Goal: Task Accomplishment & Management: Complete application form

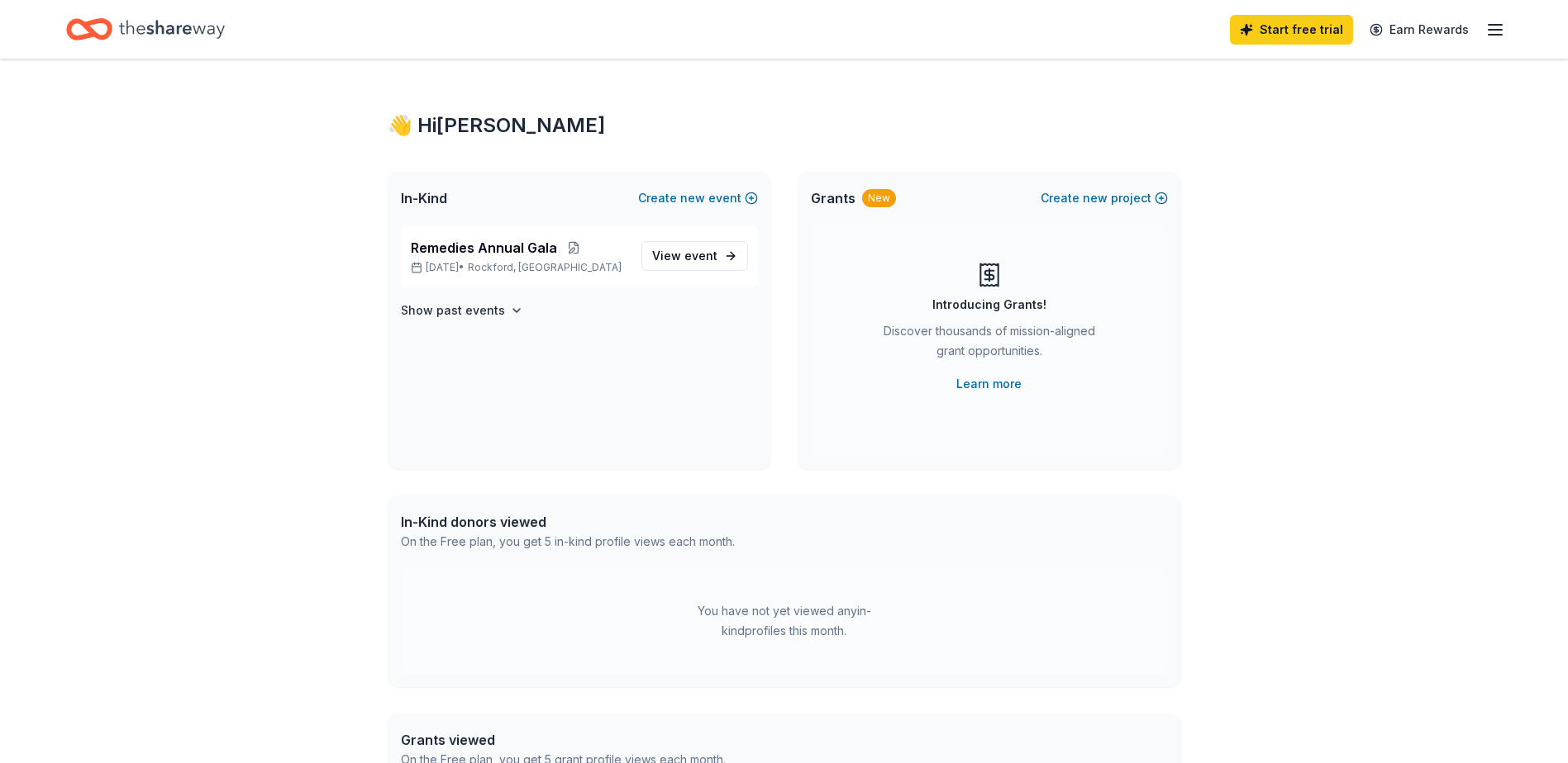
click at [1501, 29] on line "button" at bounding box center [1495, 29] width 13 height 0
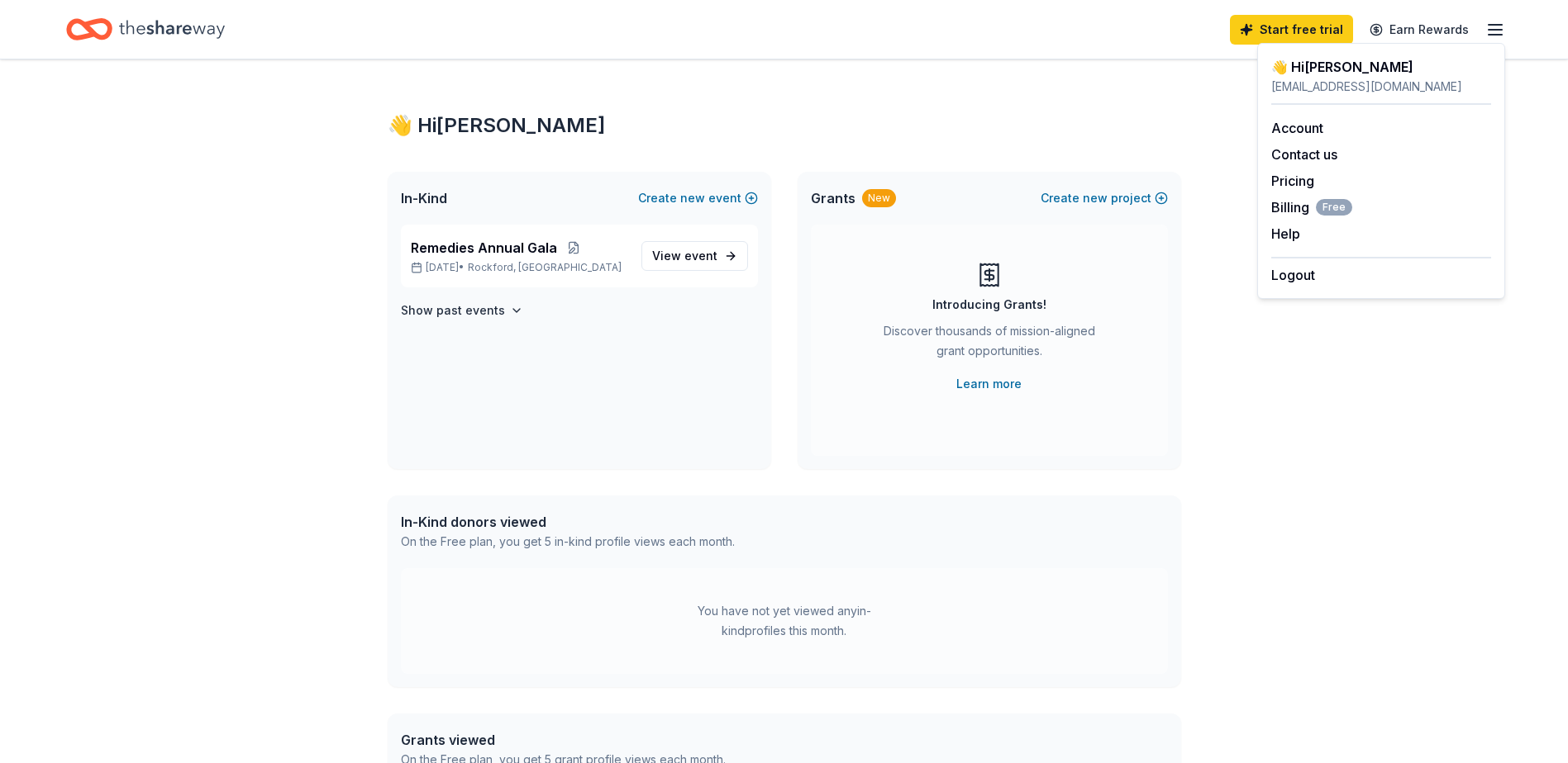
click at [1236, 456] on div "👋 Hi Jennifer In-Kind Create new event Remedies Annual Gala Nov 15, 2025 • Rock…" at bounding box center [784, 525] width 1568 height 931
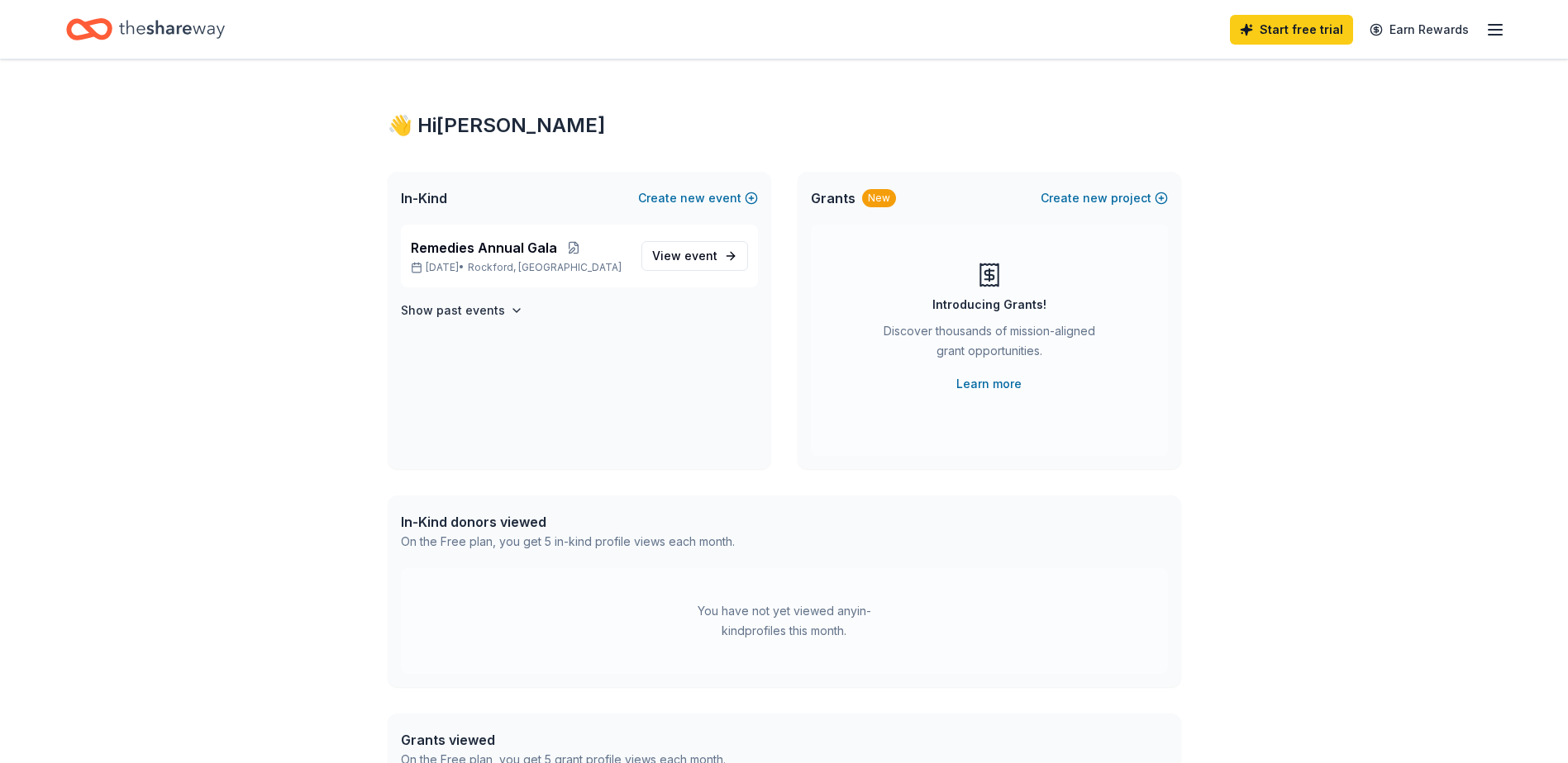
click at [587, 365] on div "Remedies Annual Gala Nov 15, 2025 • Rockford, IL View event Show past events" at bounding box center [580, 347] width 384 height 244
click at [664, 253] on span "View event" at bounding box center [684, 256] width 65 height 20
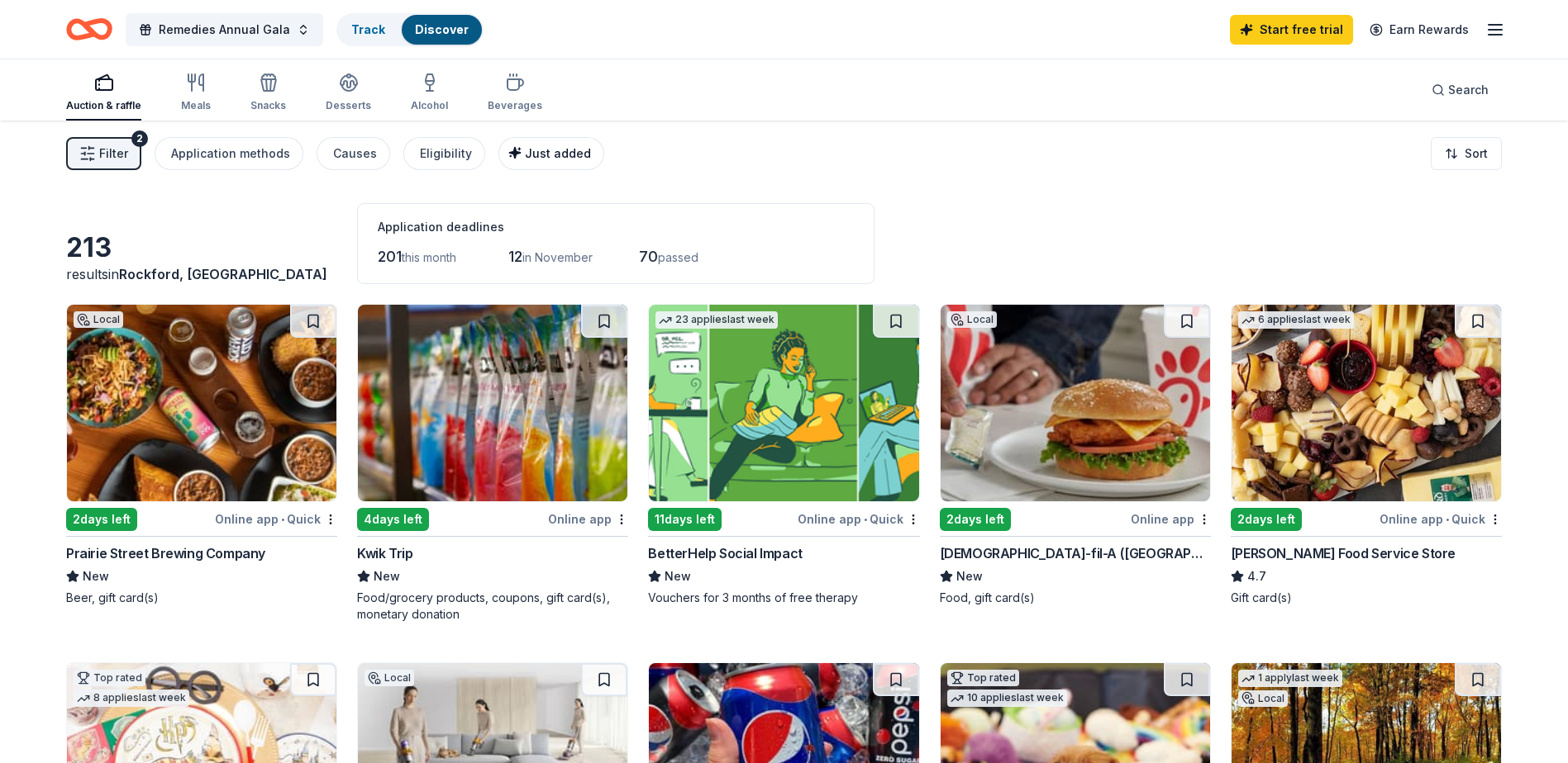
click at [588, 152] on button "Just added" at bounding box center [551, 153] width 106 height 33
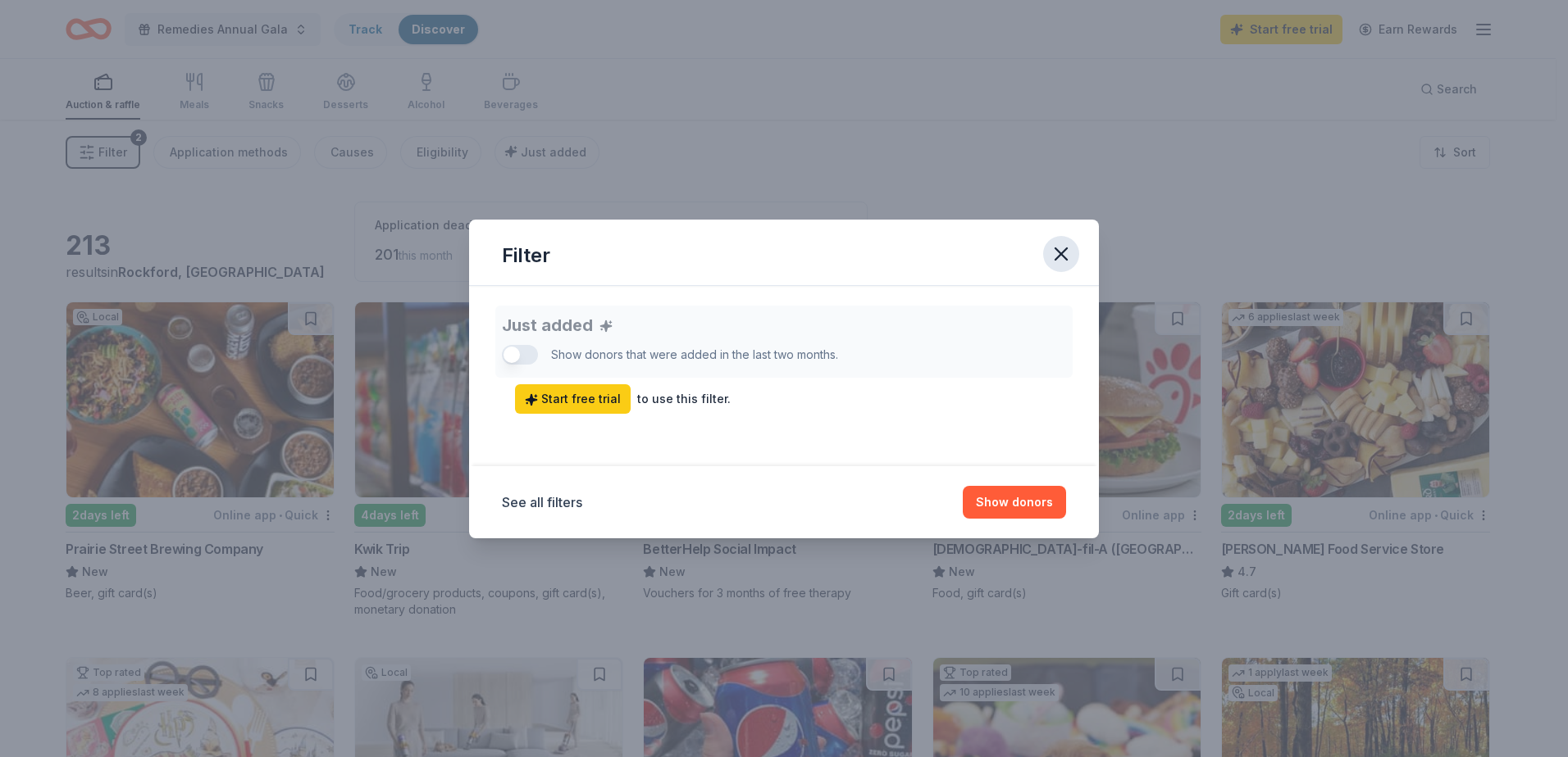
click at [1071, 256] on icon "button" at bounding box center [1061, 254] width 23 height 23
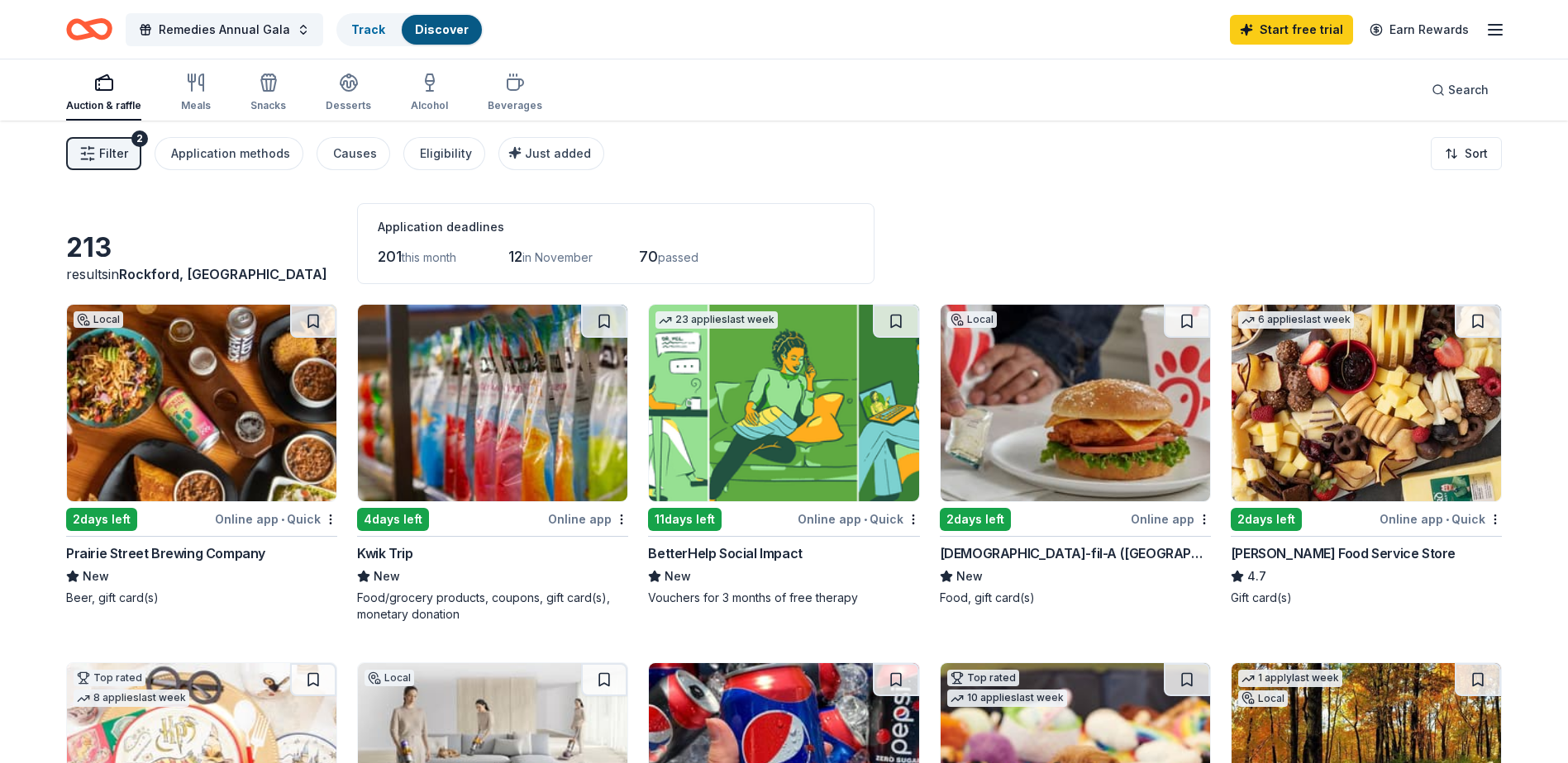
click at [260, 419] on img at bounding box center [202, 403] width 269 height 197
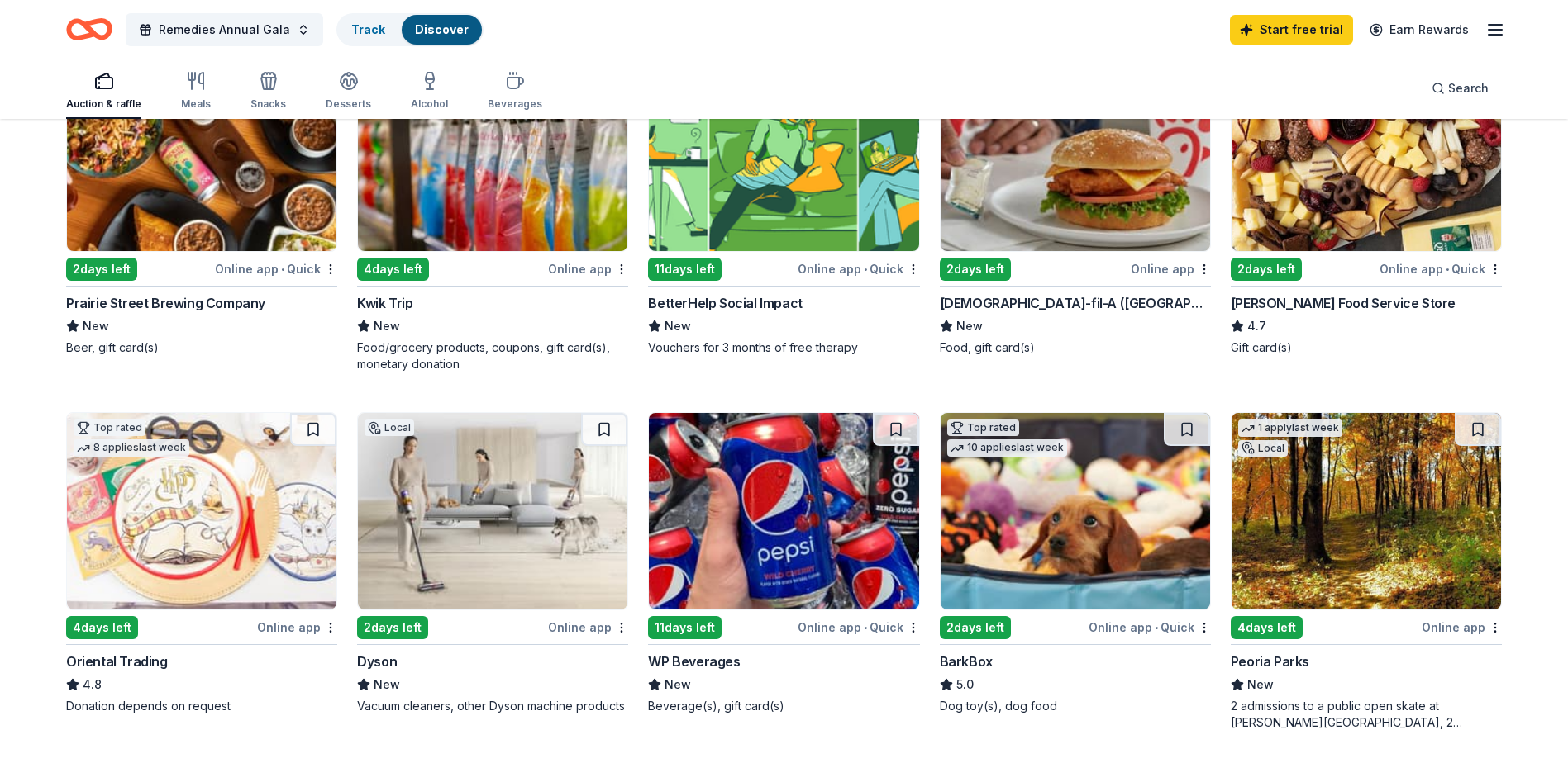
scroll to position [331, 0]
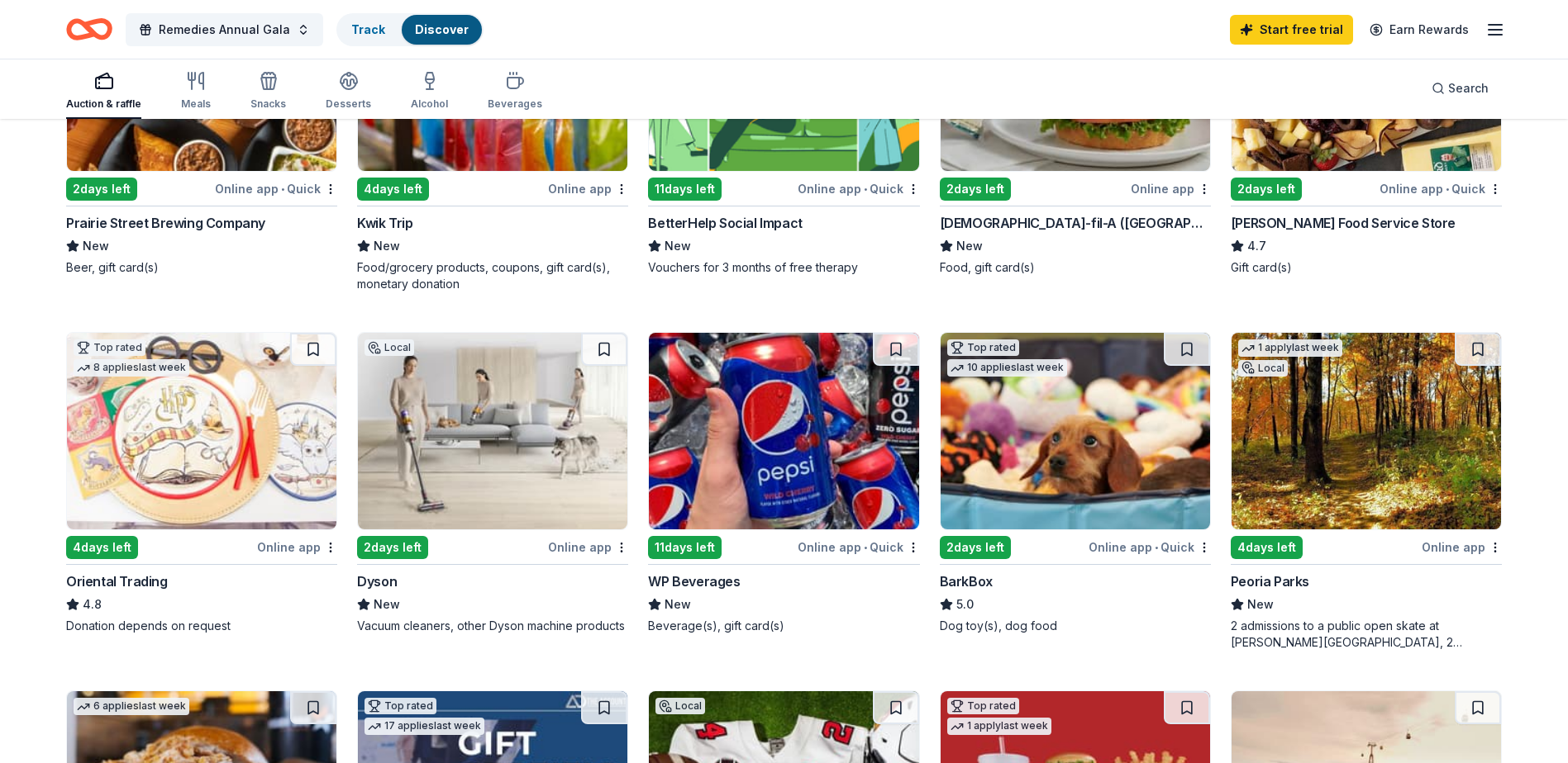
click at [1039, 449] on img at bounding box center [1076, 431] width 269 height 197
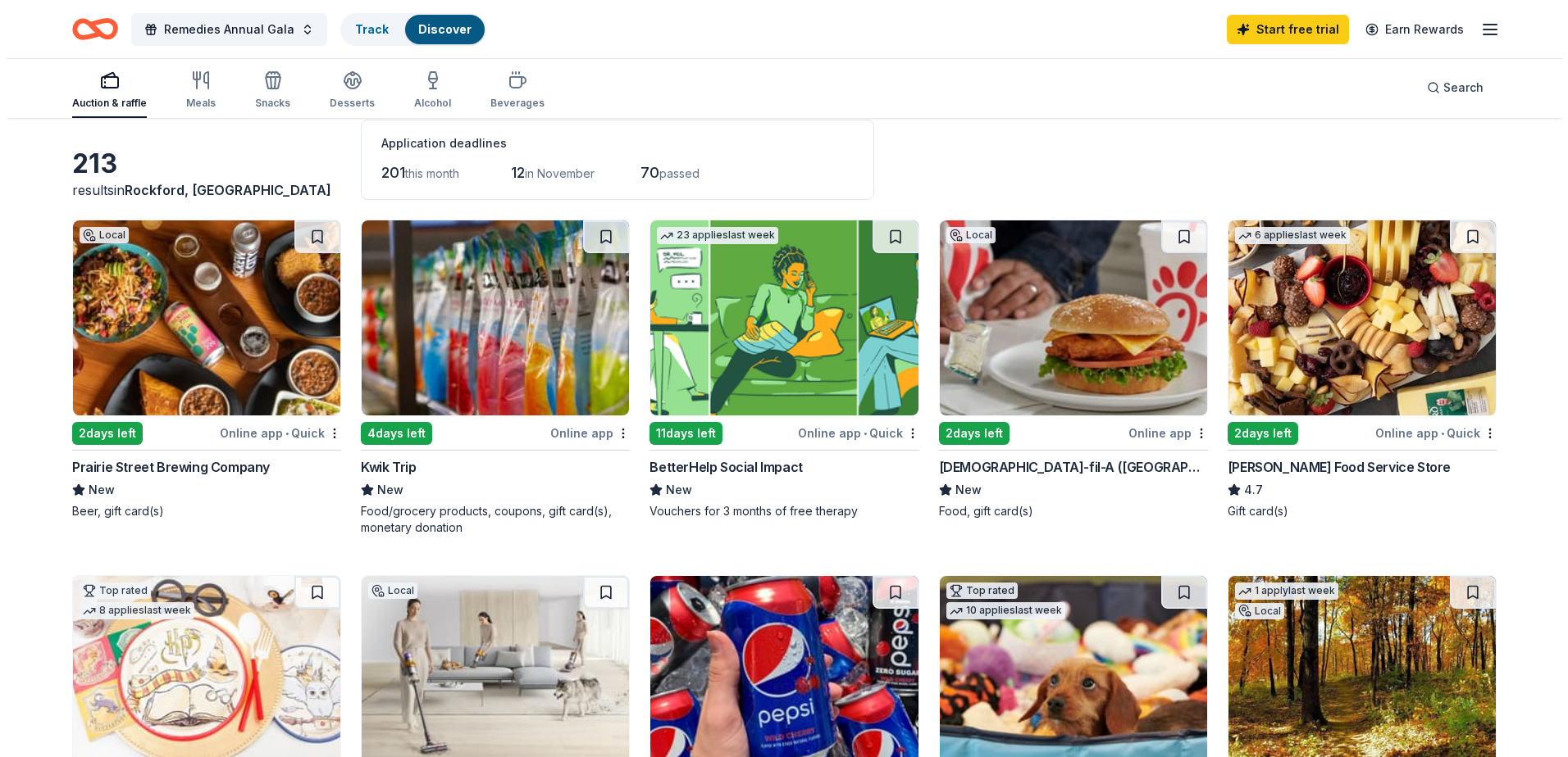
scroll to position [0, 0]
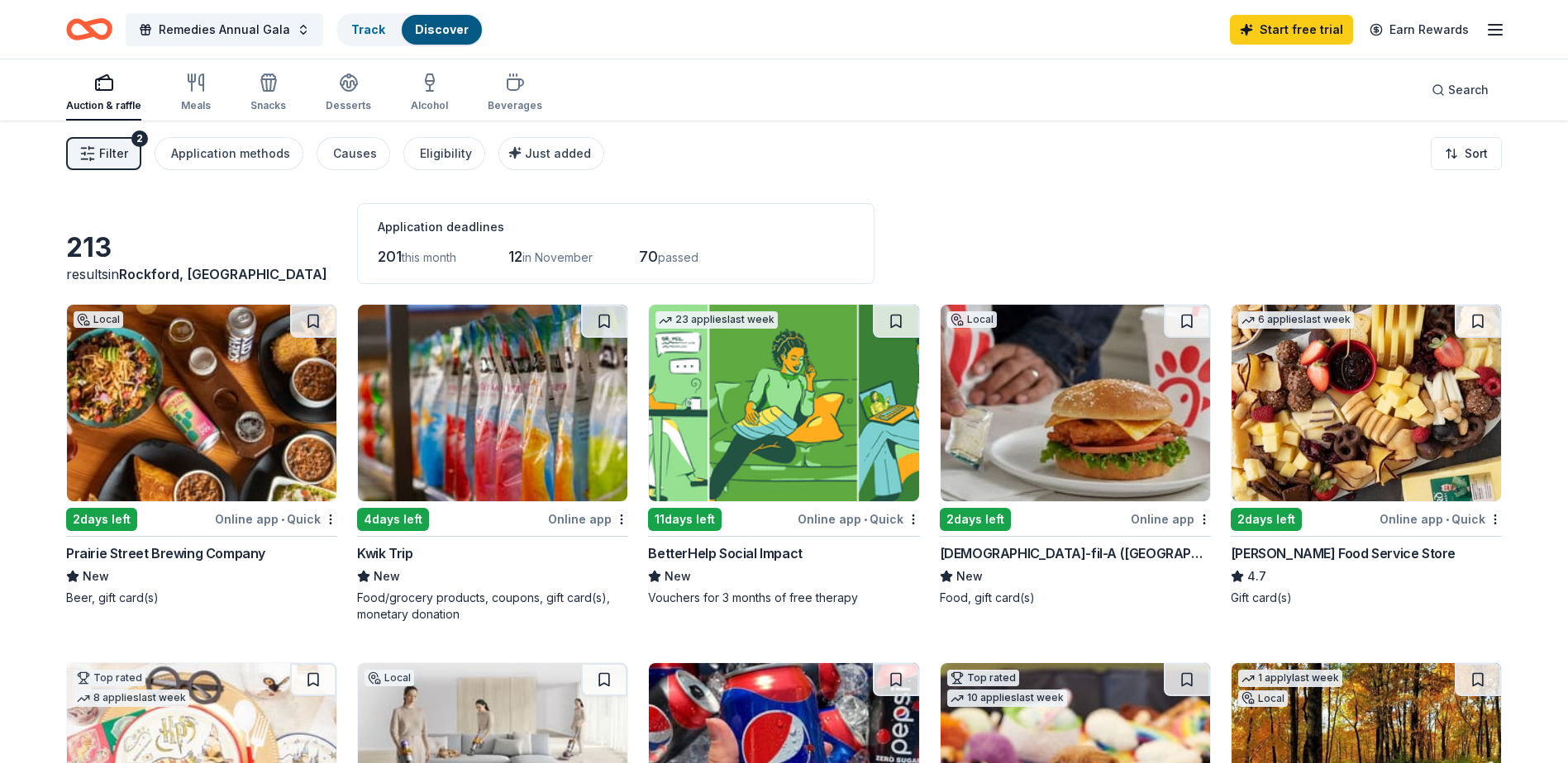
click at [115, 152] on span "Filter" at bounding box center [113, 153] width 29 height 20
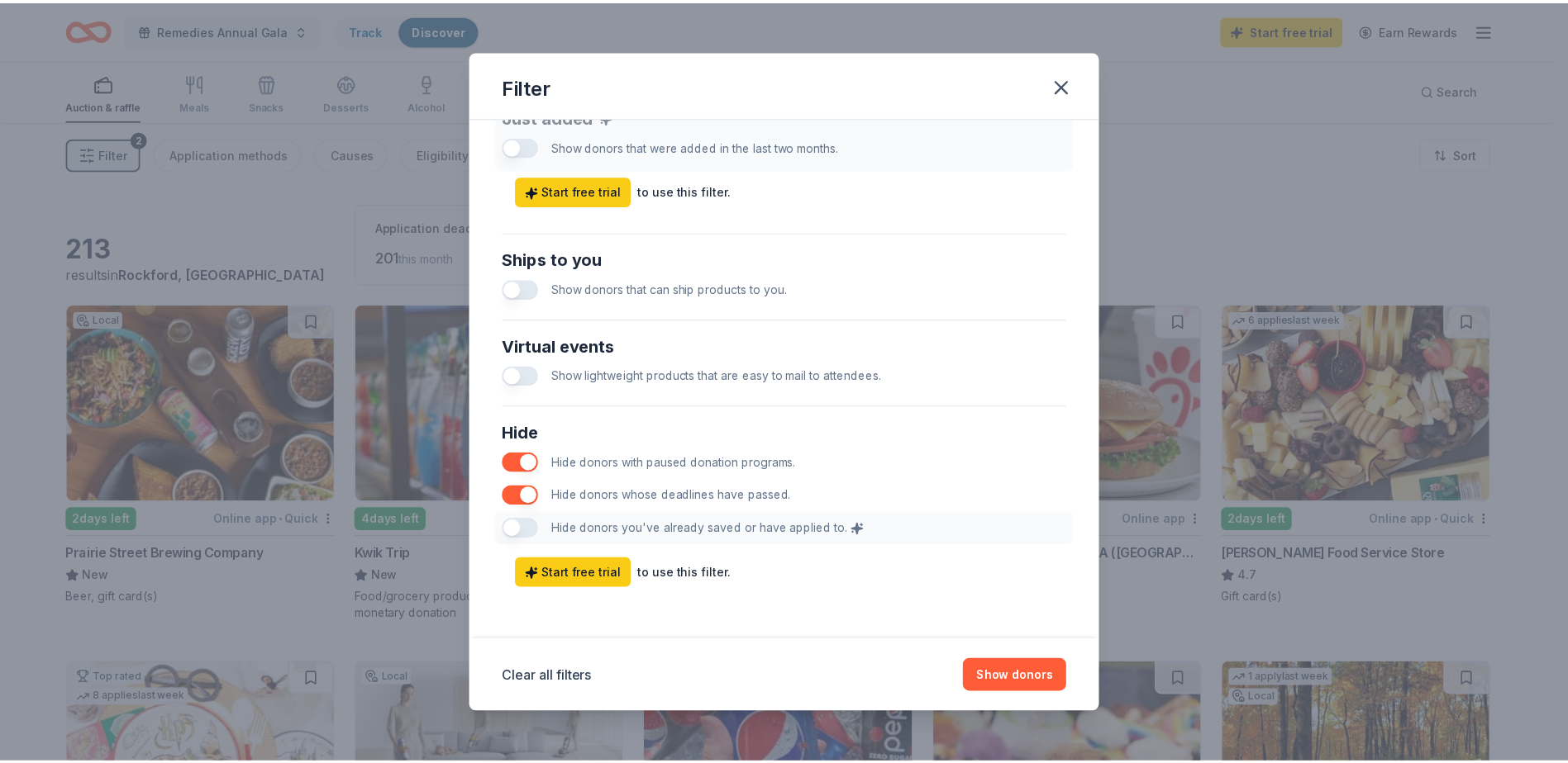
scroll to position [265, 0]
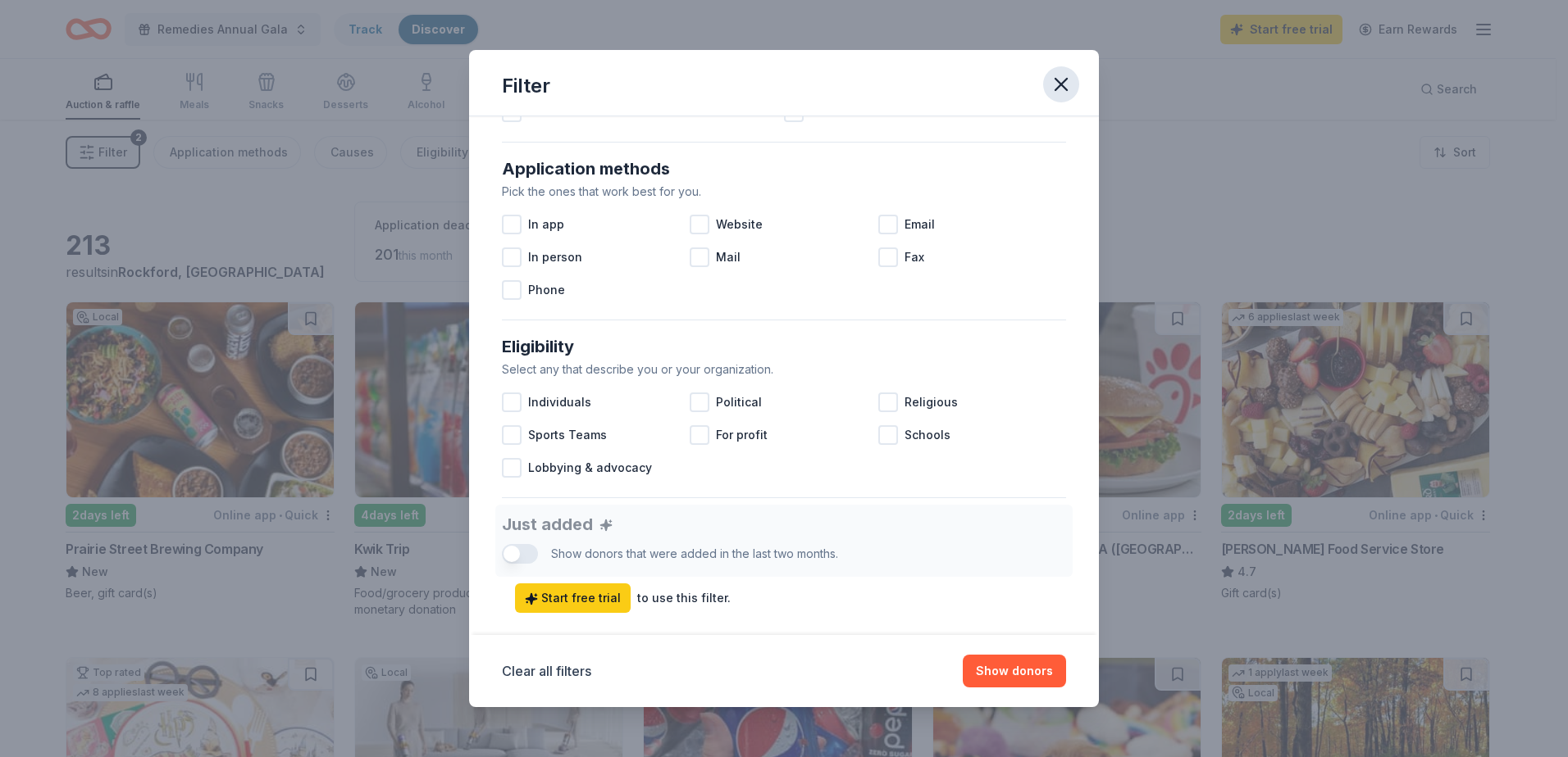
click at [1058, 87] on icon "button" at bounding box center [1061, 84] width 12 height 11
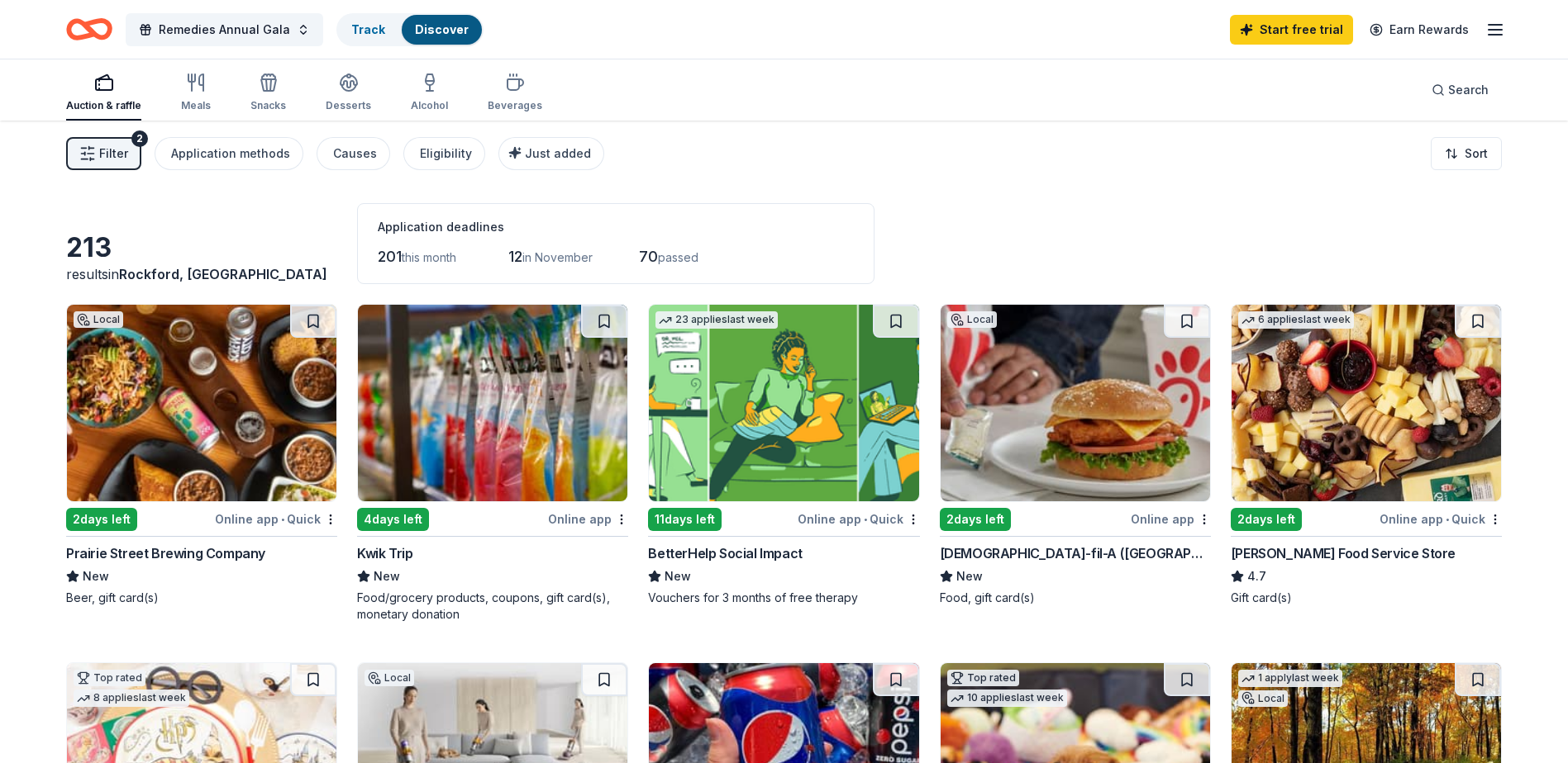
click at [177, 76] on div "Auction & raffle Meals Snacks Desserts Alcohol Beverages" at bounding box center [304, 93] width 476 height 54
click at [186, 80] on icon "button" at bounding box center [196, 83] width 20 height 20
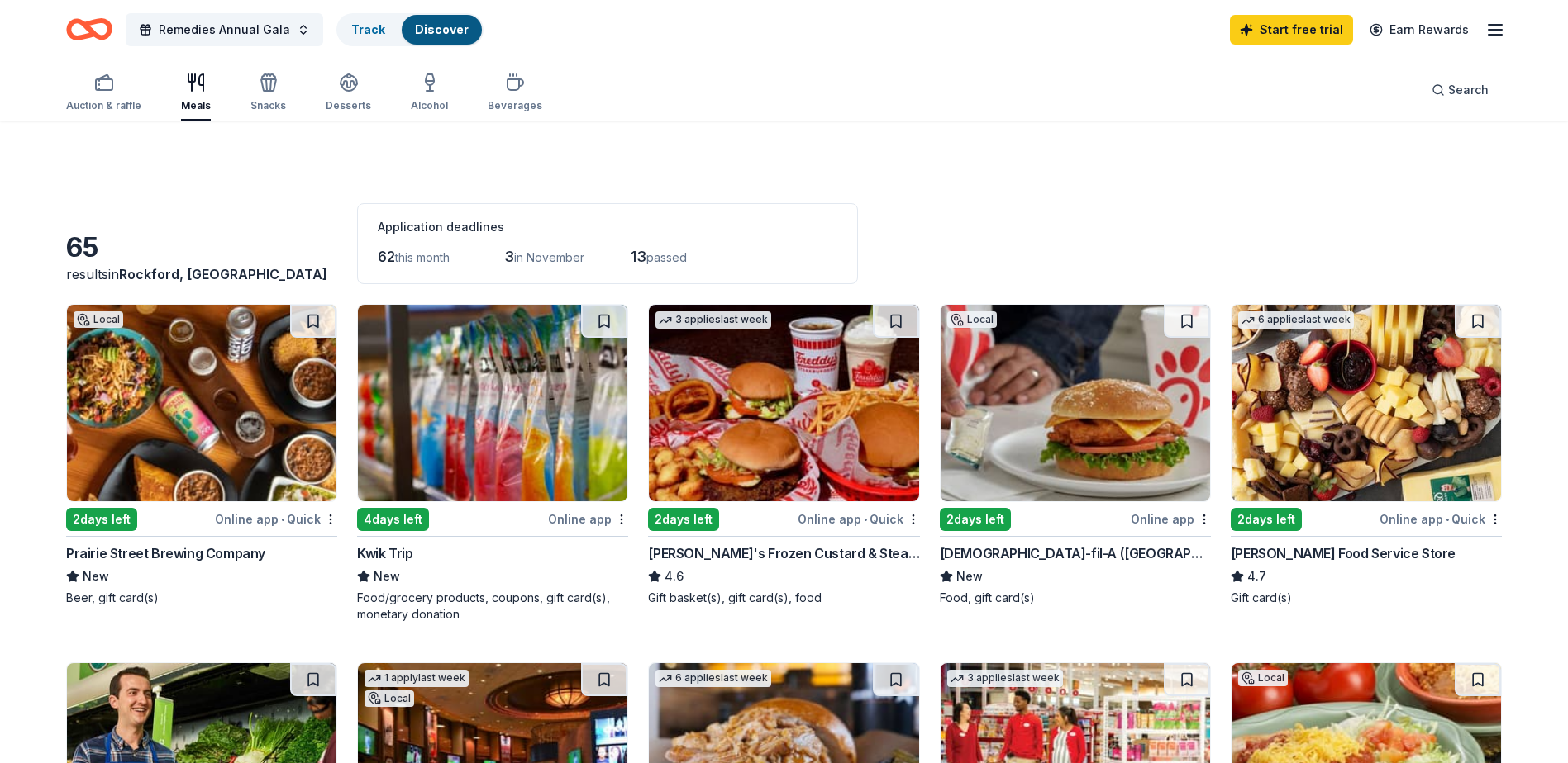
scroll to position [413, 0]
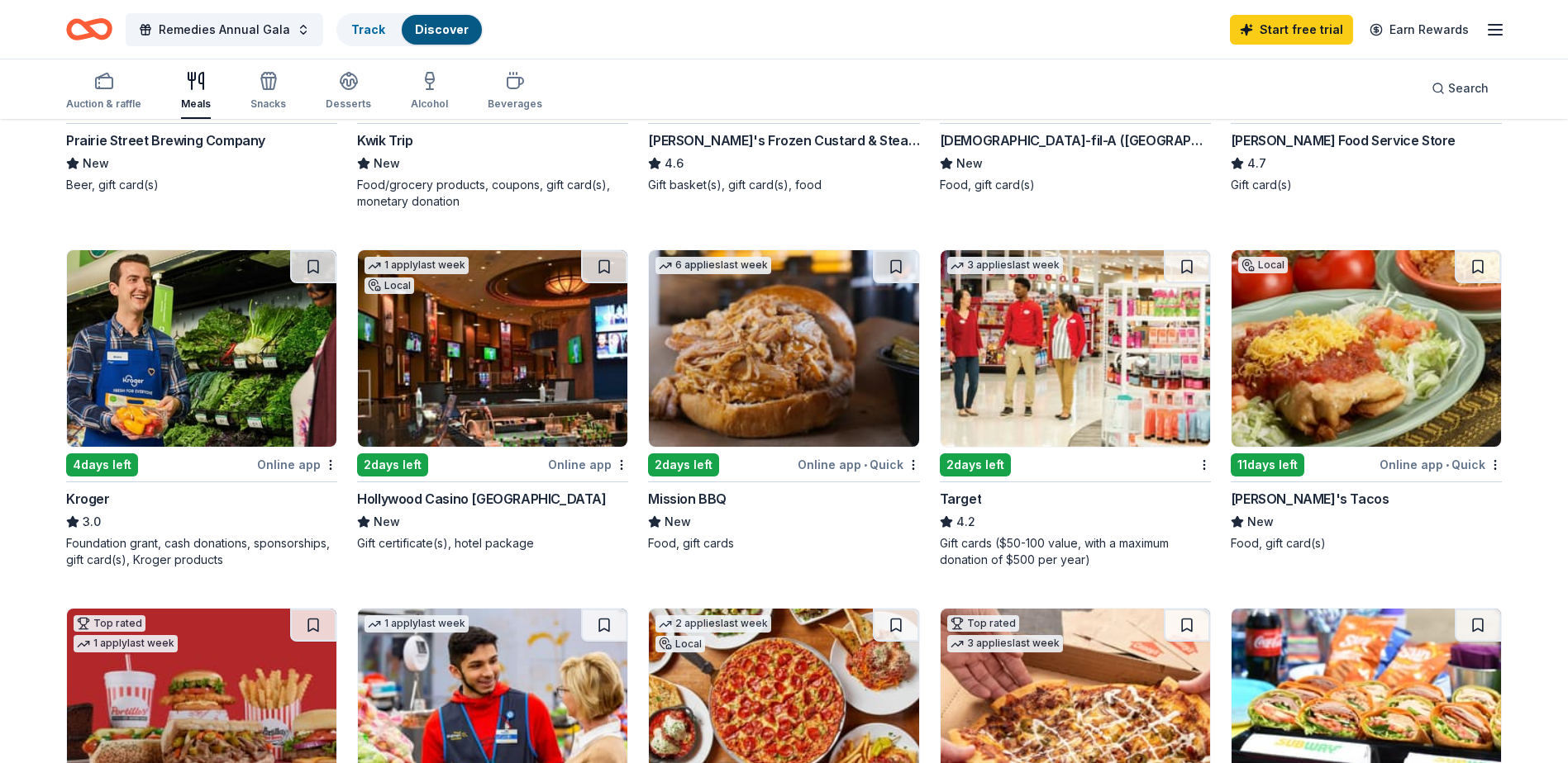
click at [1030, 389] on img at bounding box center [1076, 349] width 269 height 197
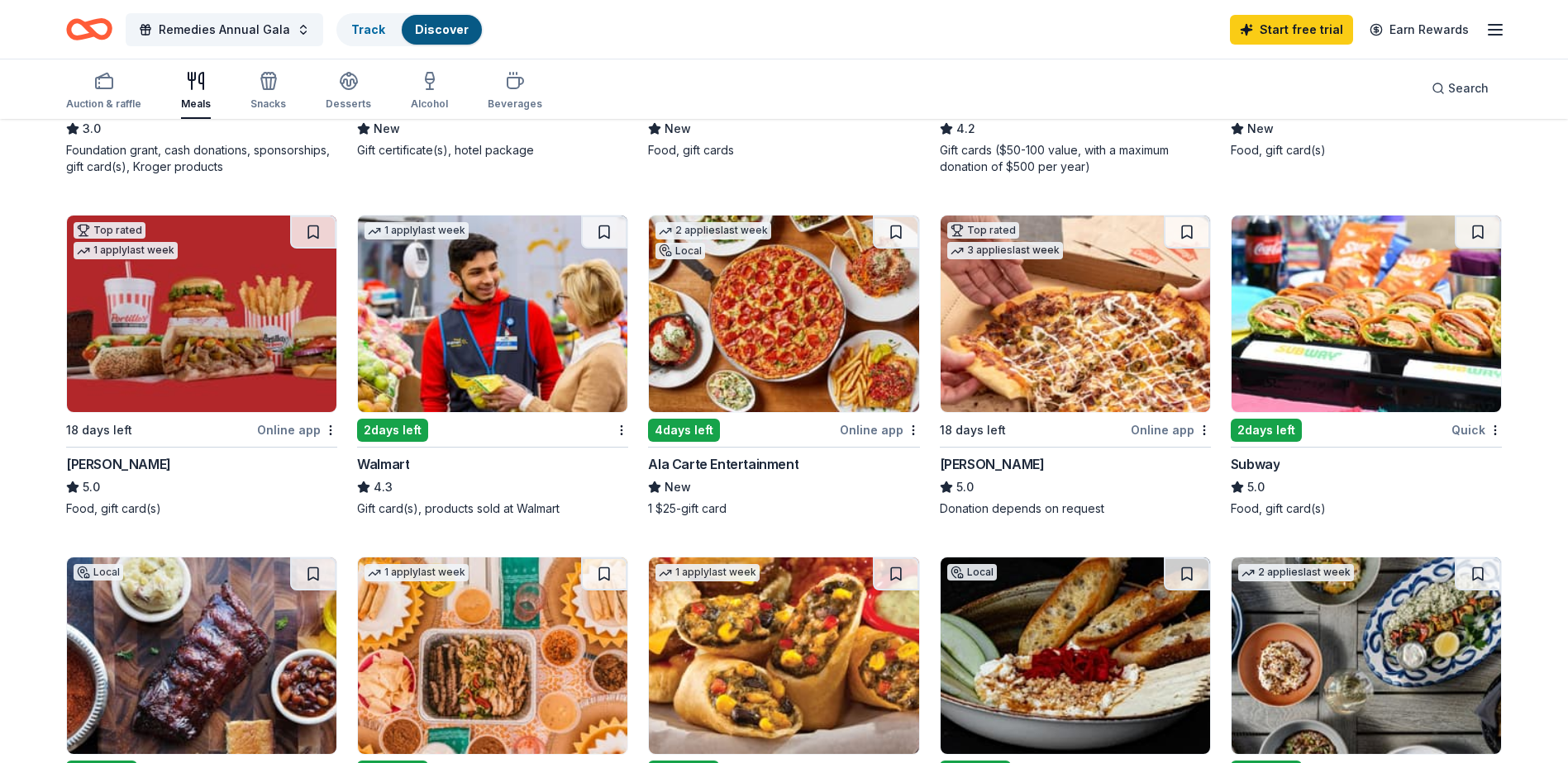
scroll to position [826, 0]
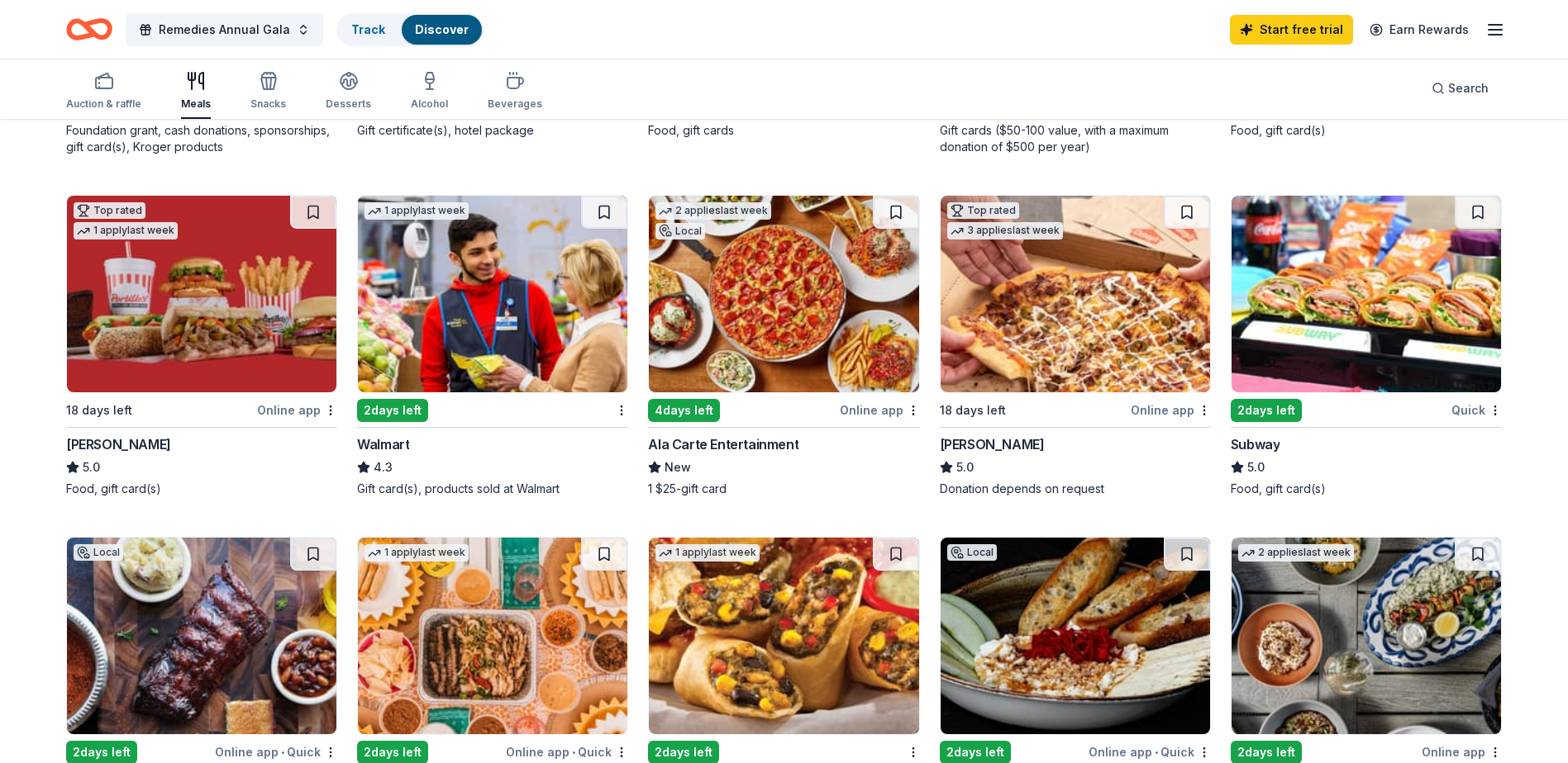
click at [410, 252] on img at bounding box center [492, 294] width 269 height 197
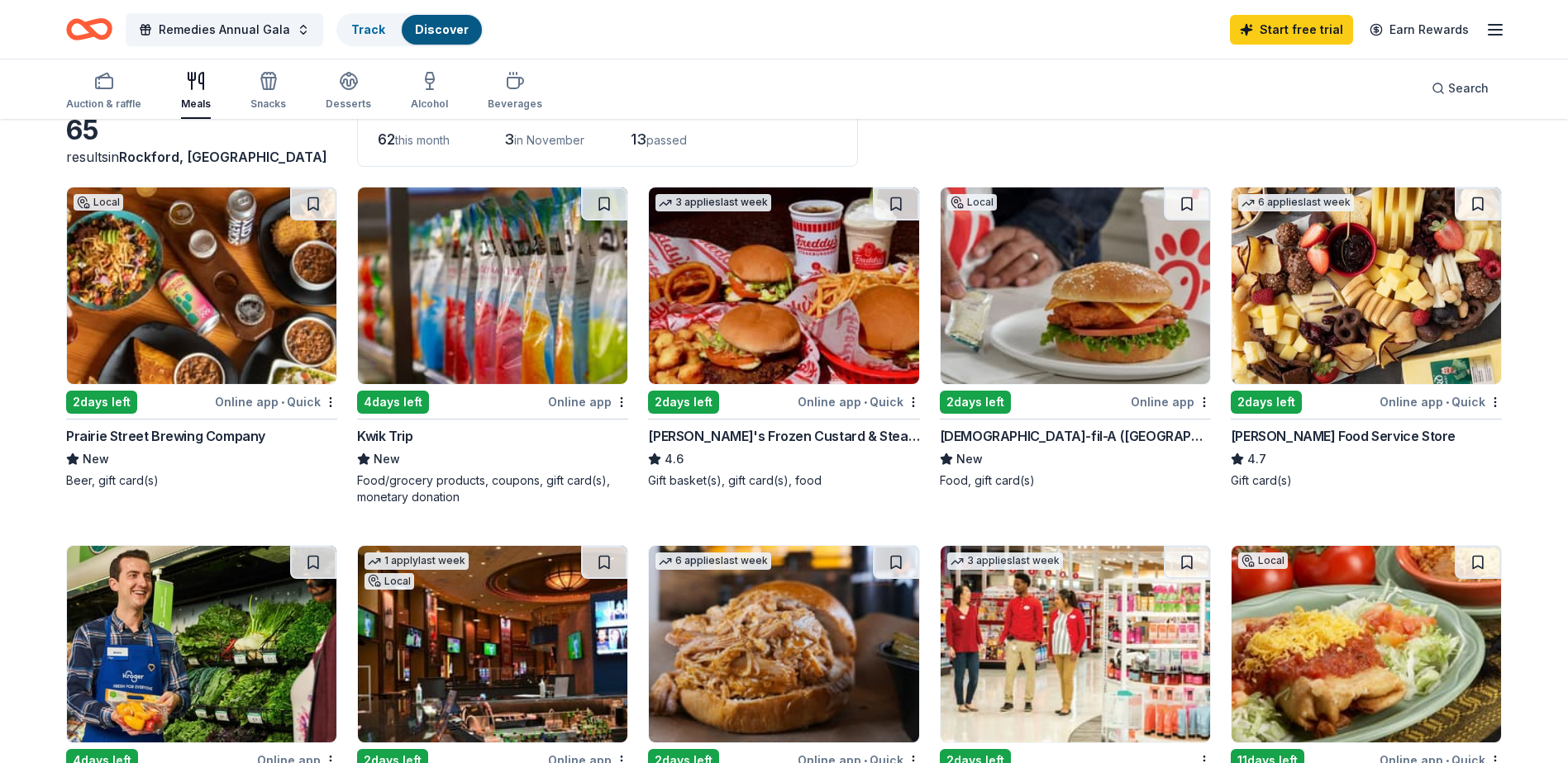
scroll to position [0, 0]
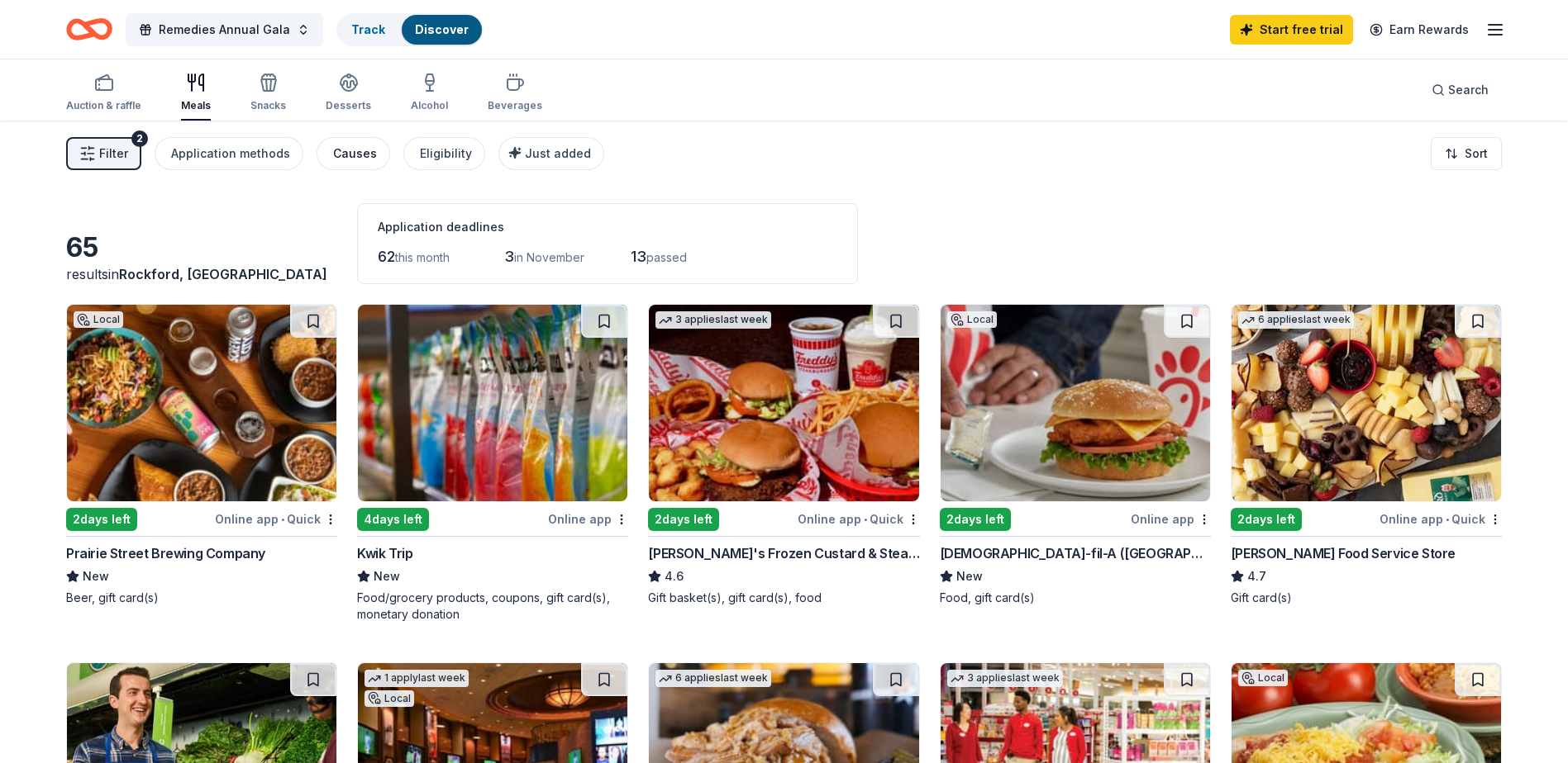
drag, startPoint x: 276, startPoint y: 97, endPoint x: 371, endPoint y: 158, distance: 112.9
click at [276, 97] on div "Snacks" at bounding box center [268, 93] width 36 height 39
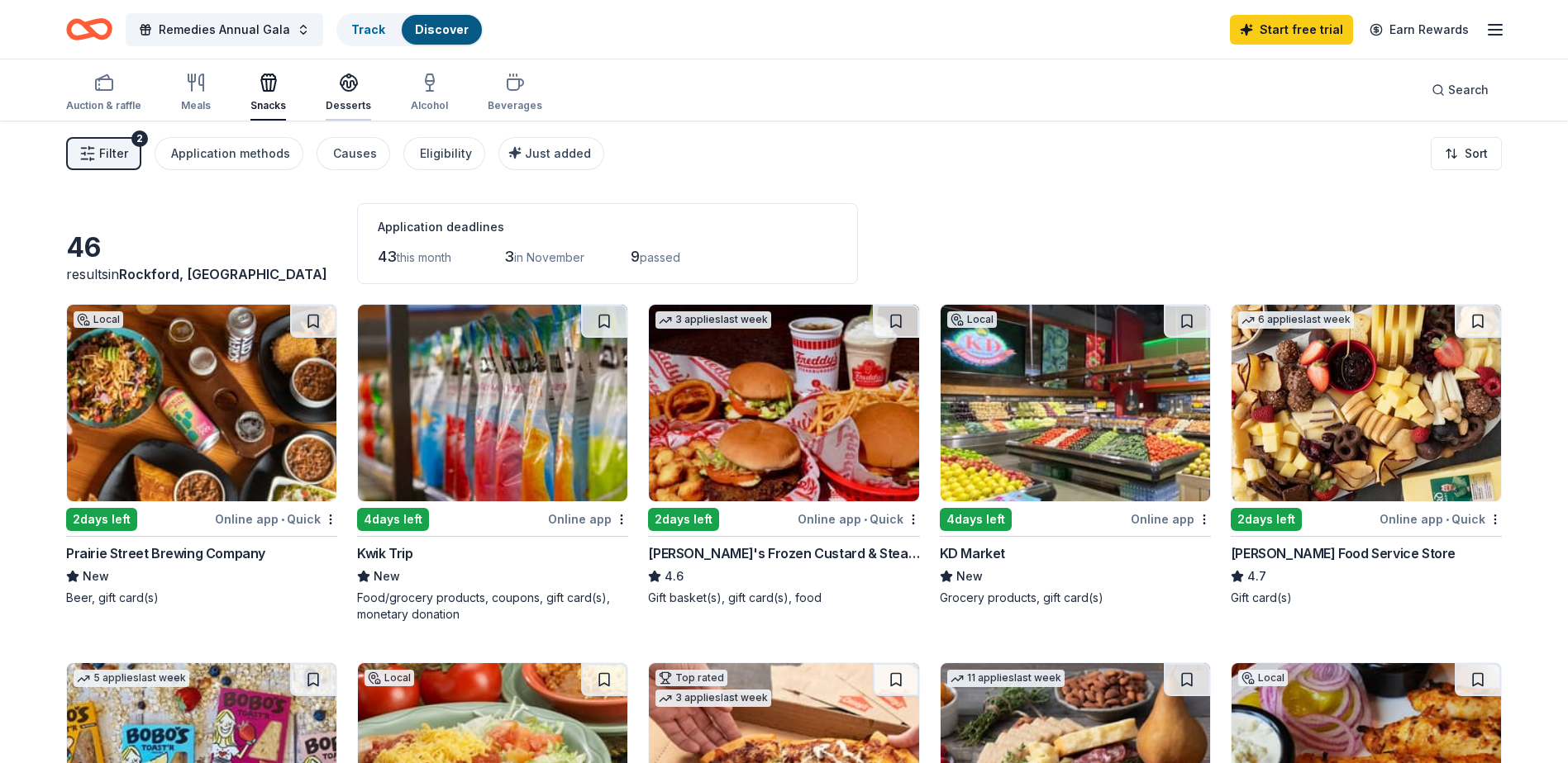
click at [339, 90] on icon "button" at bounding box center [349, 83] width 20 height 20
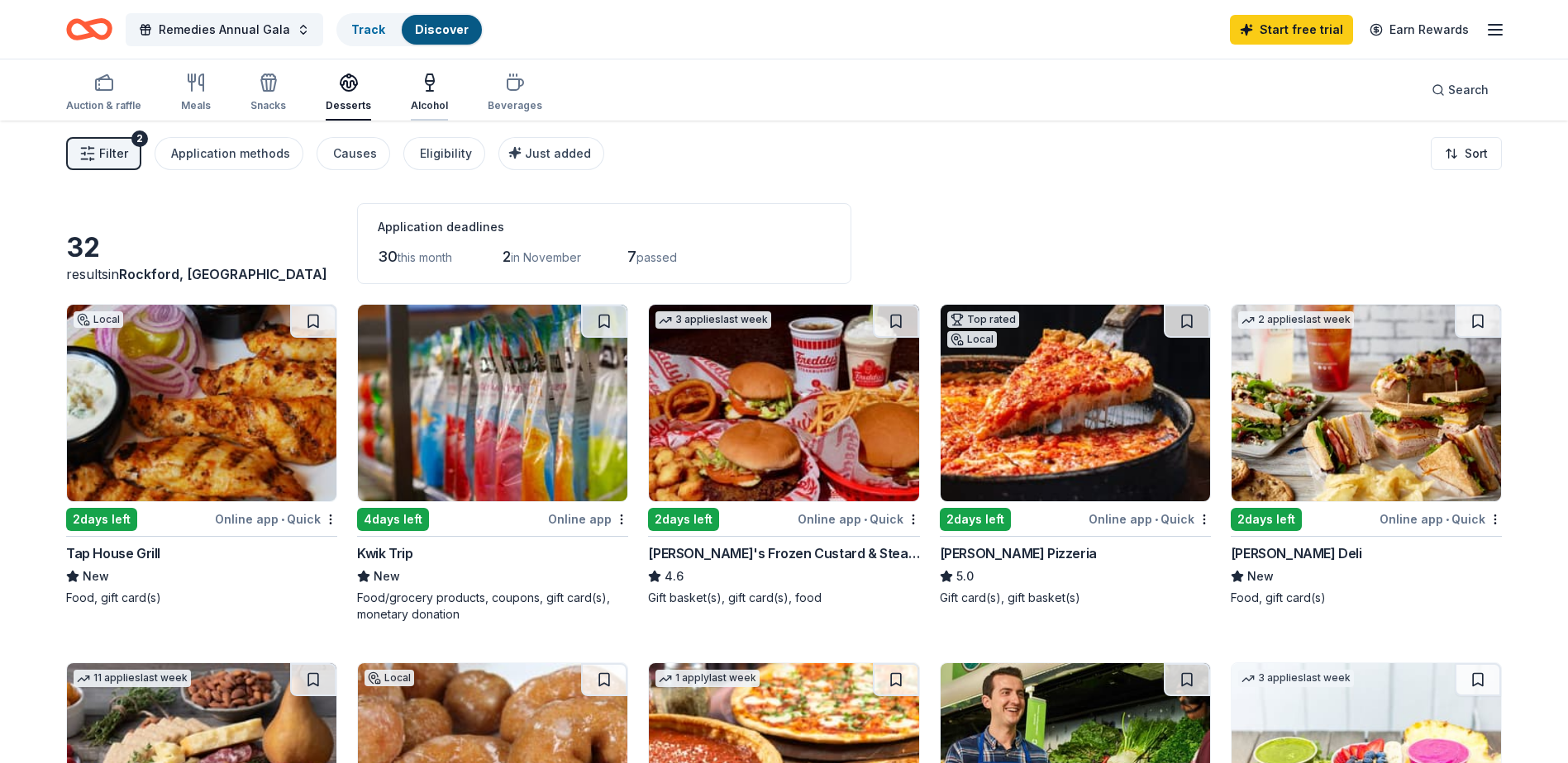
click at [430, 87] on icon "button" at bounding box center [430, 87] width 0 height 5
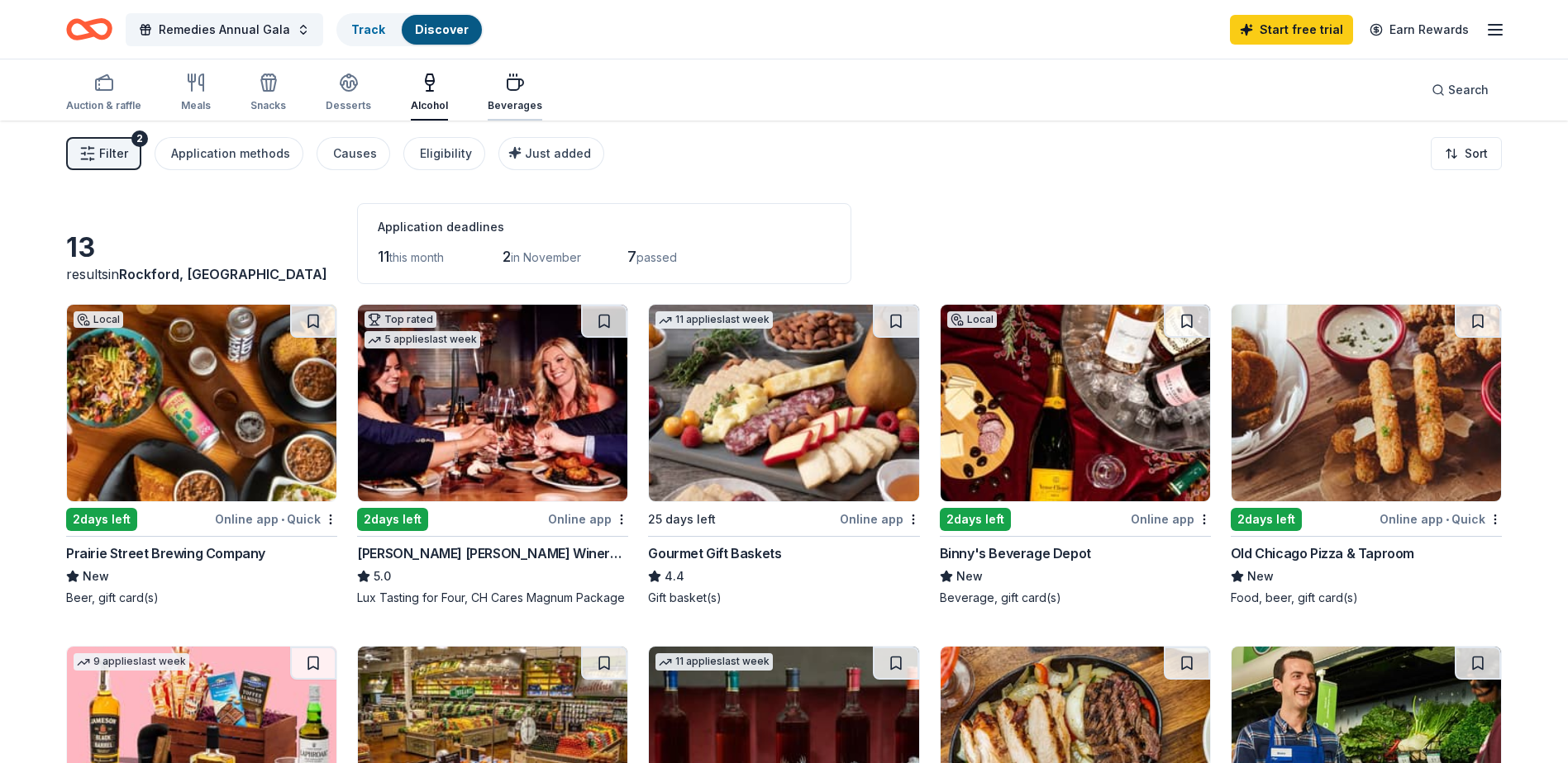
click at [508, 90] on icon "button" at bounding box center [516, 85] width 16 height 11
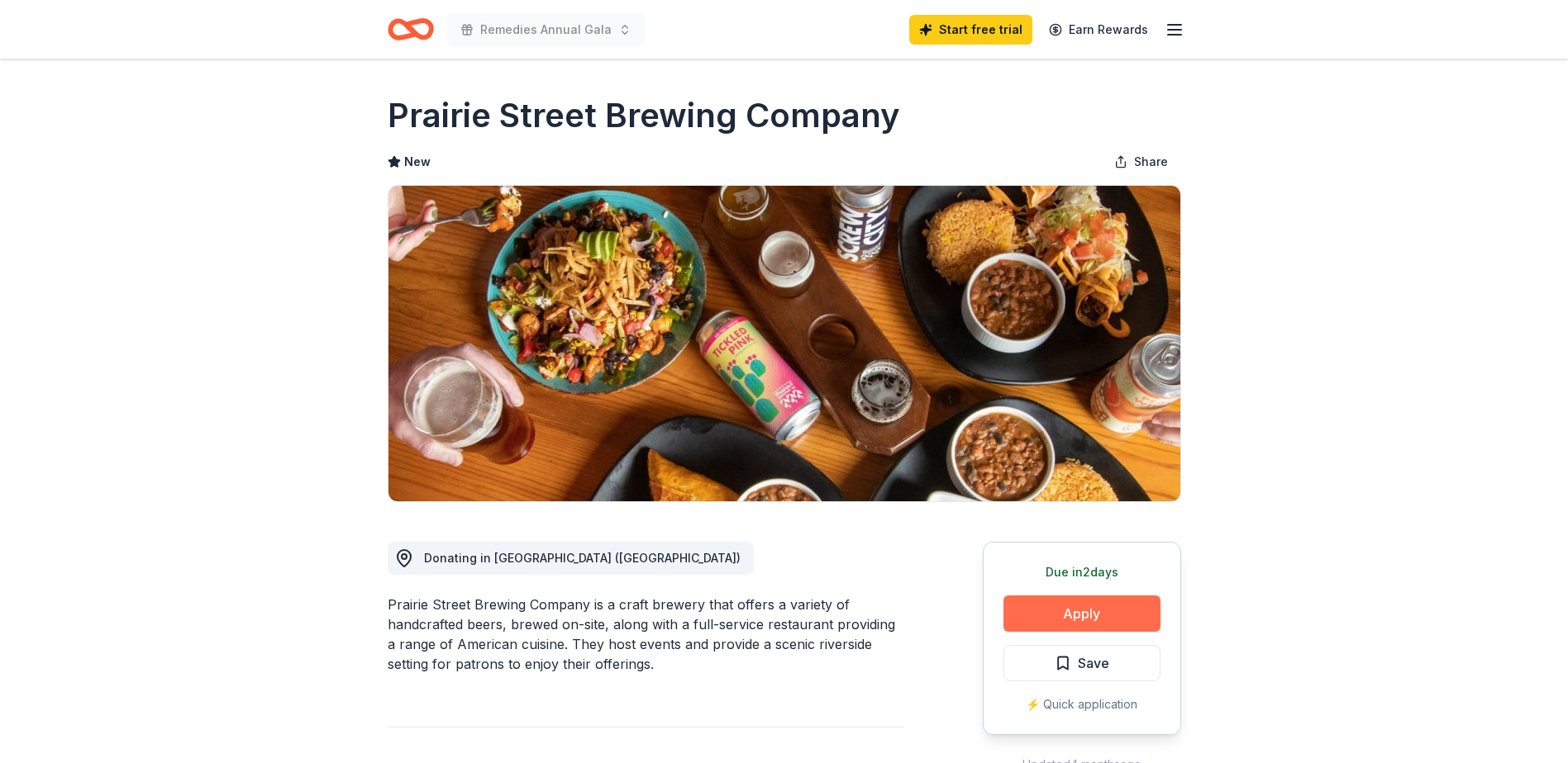
click at [1043, 618] on button "Apply" at bounding box center [1082, 613] width 157 height 37
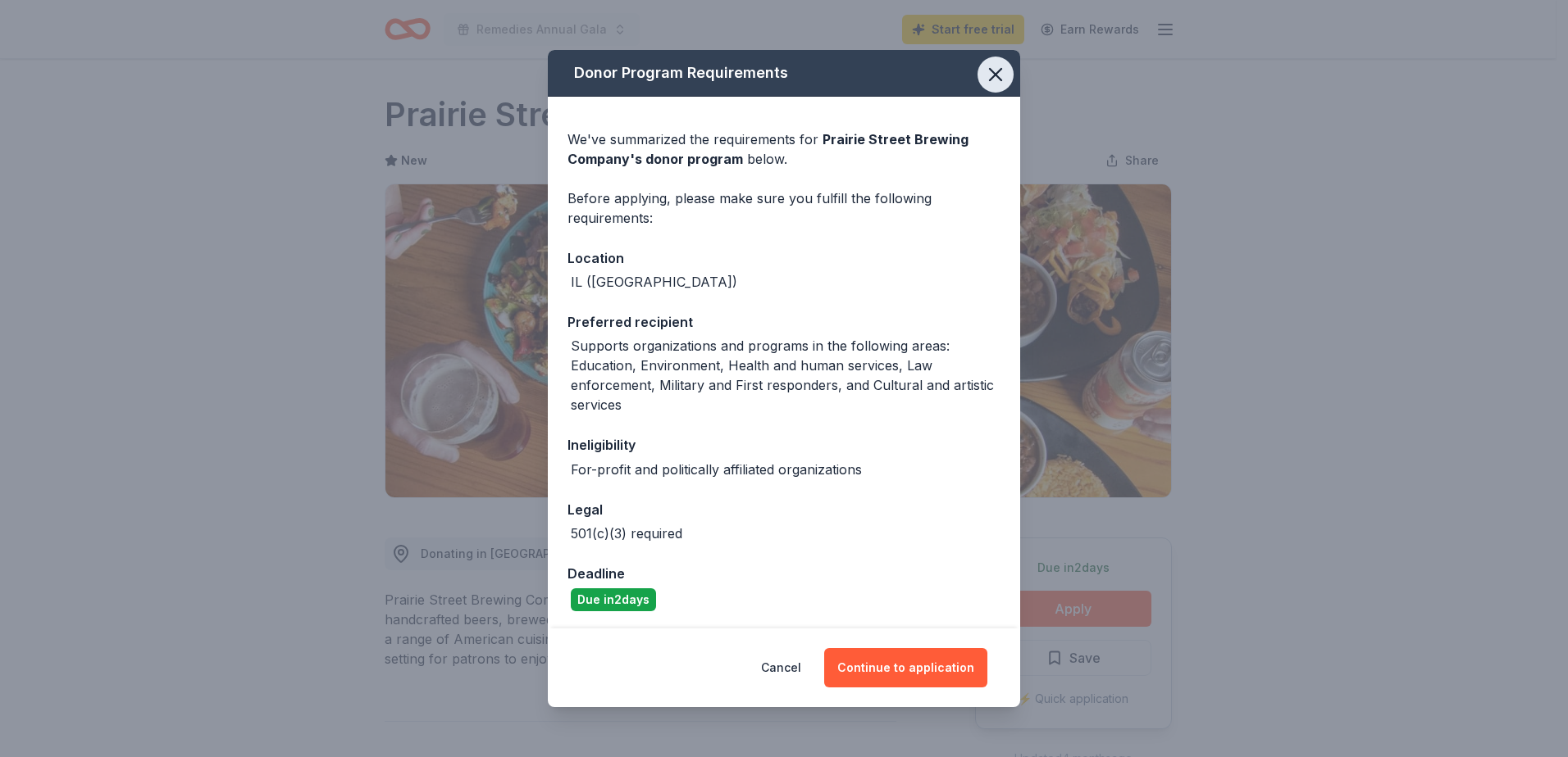
click at [985, 61] on button "button" at bounding box center [995, 74] width 36 height 36
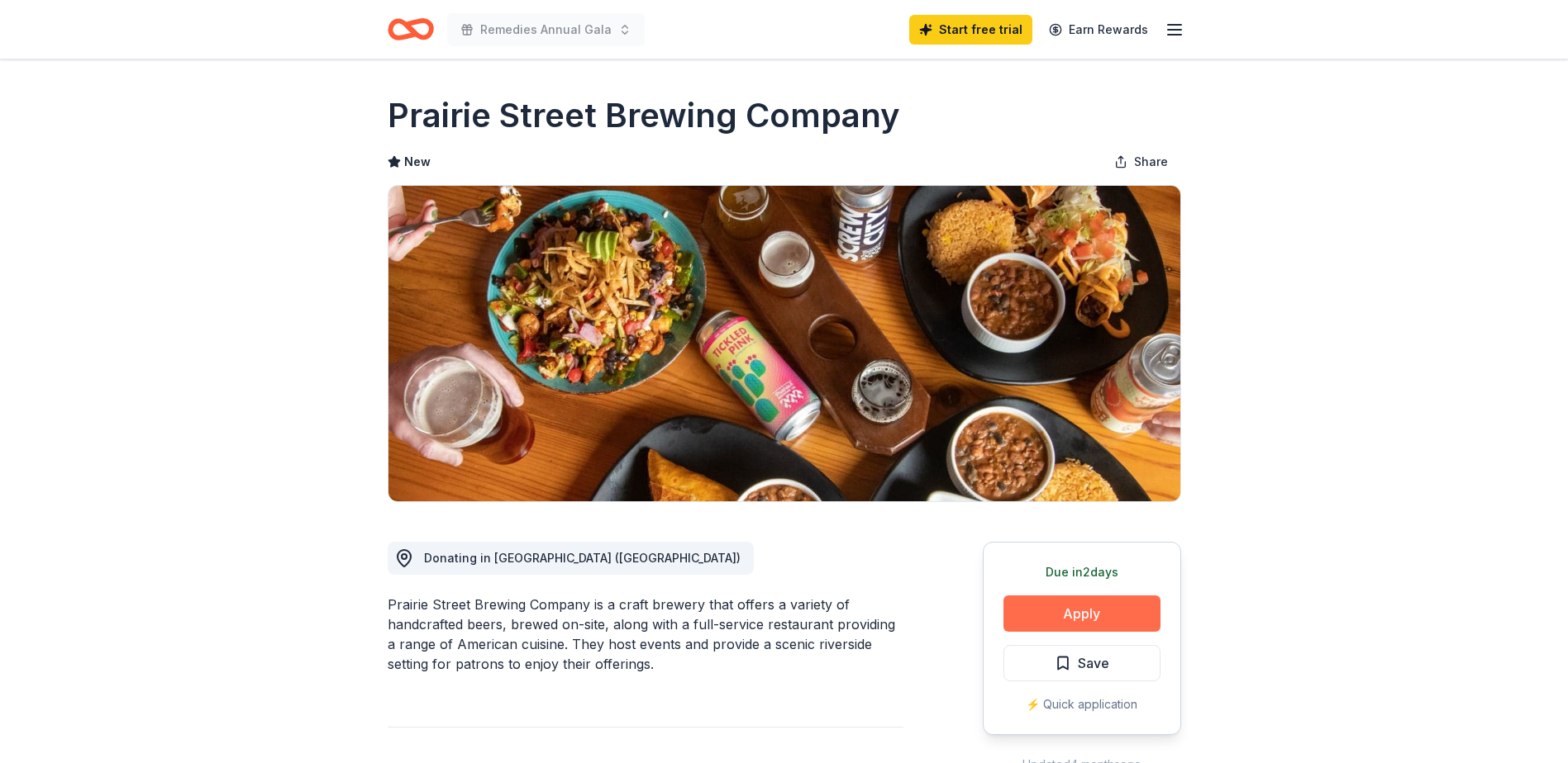
click at [1103, 615] on button "Apply" at bounding box center [1082, 613] width 157 height 37
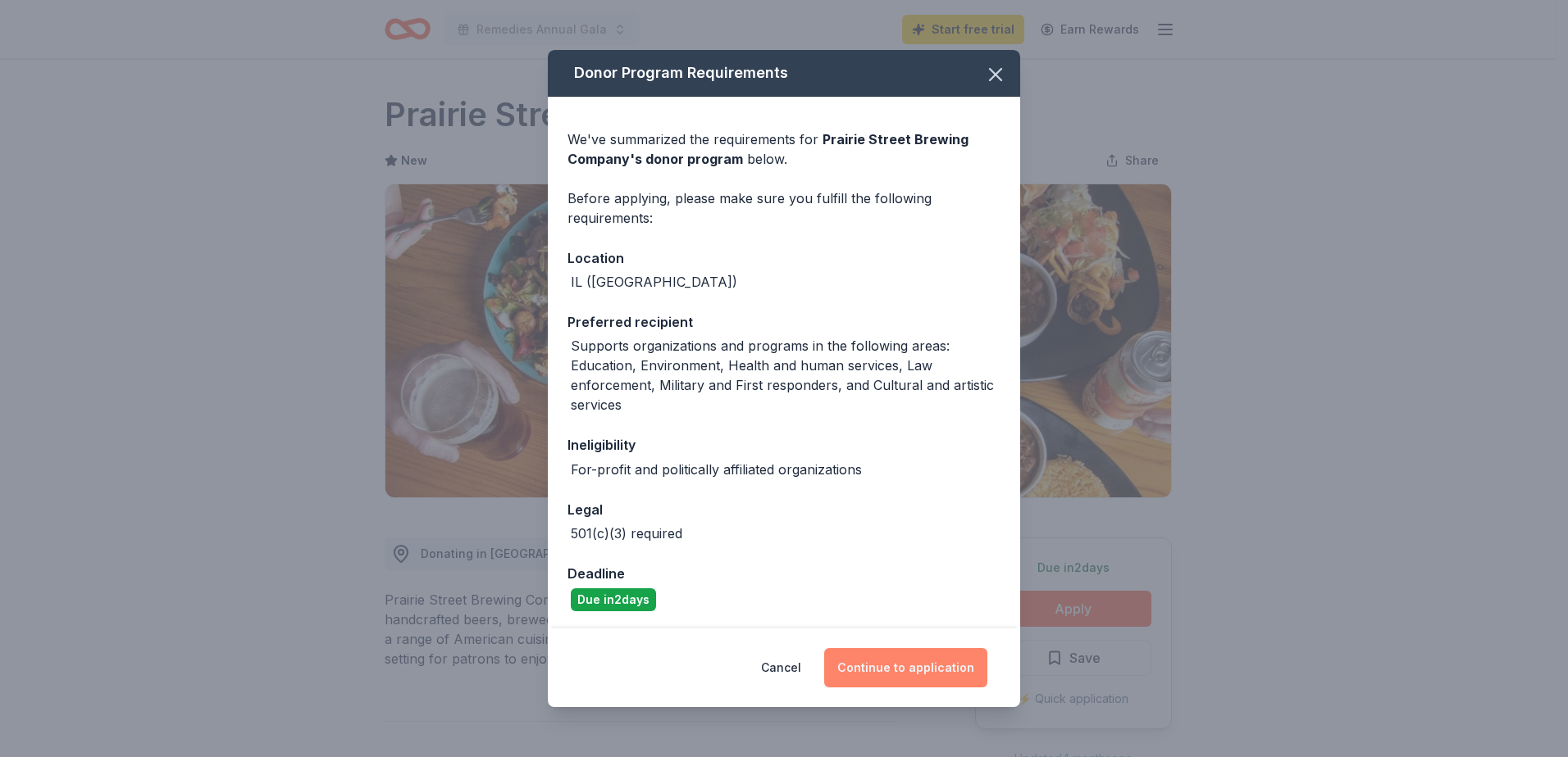
click at [945, 662] on button "Continue to application" at bounding box center [905, 668] width 163 height 39
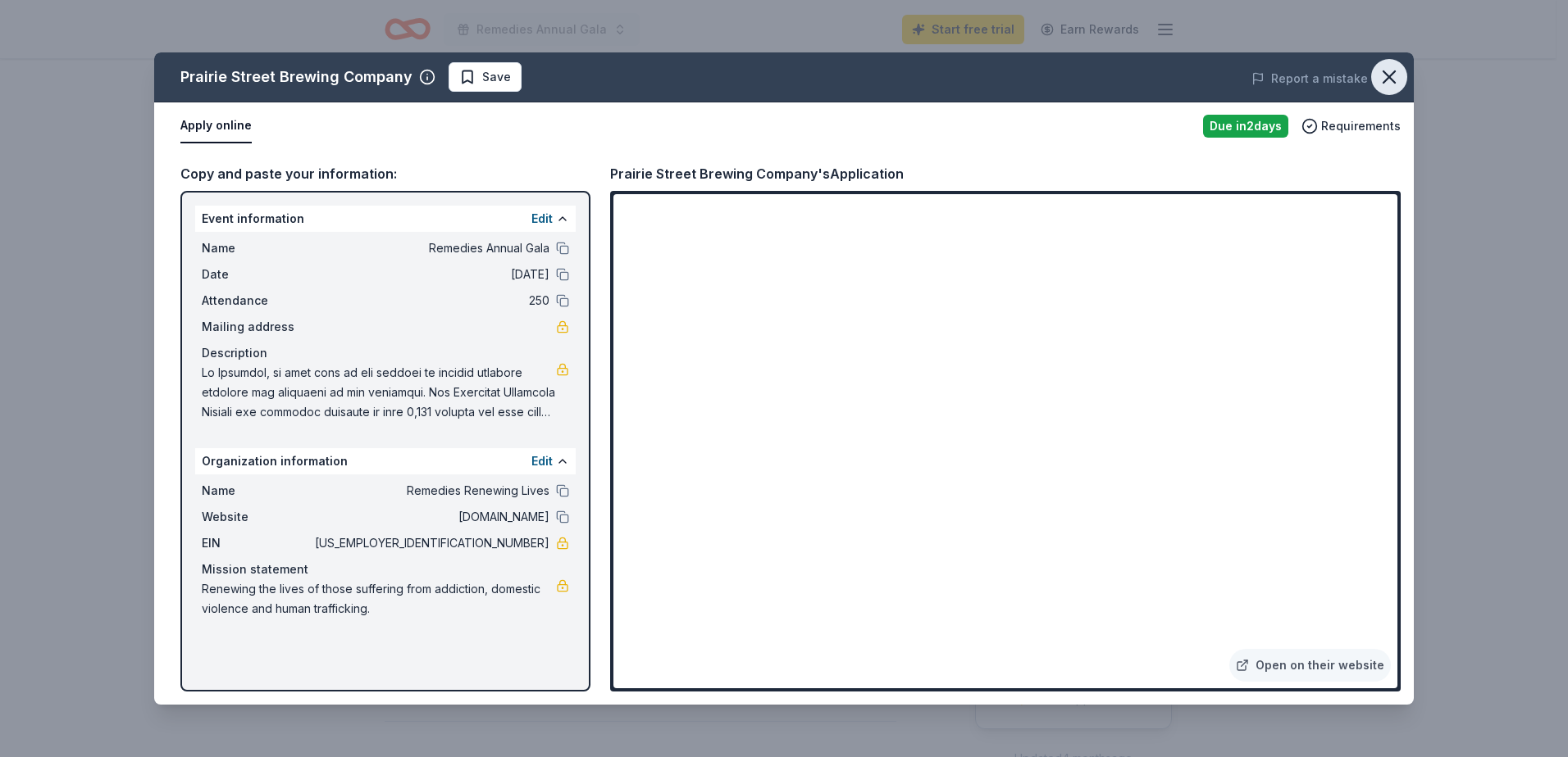
click at [1393, 77] on icon "button" at bounding box center [1389, 77] width 23 height 23
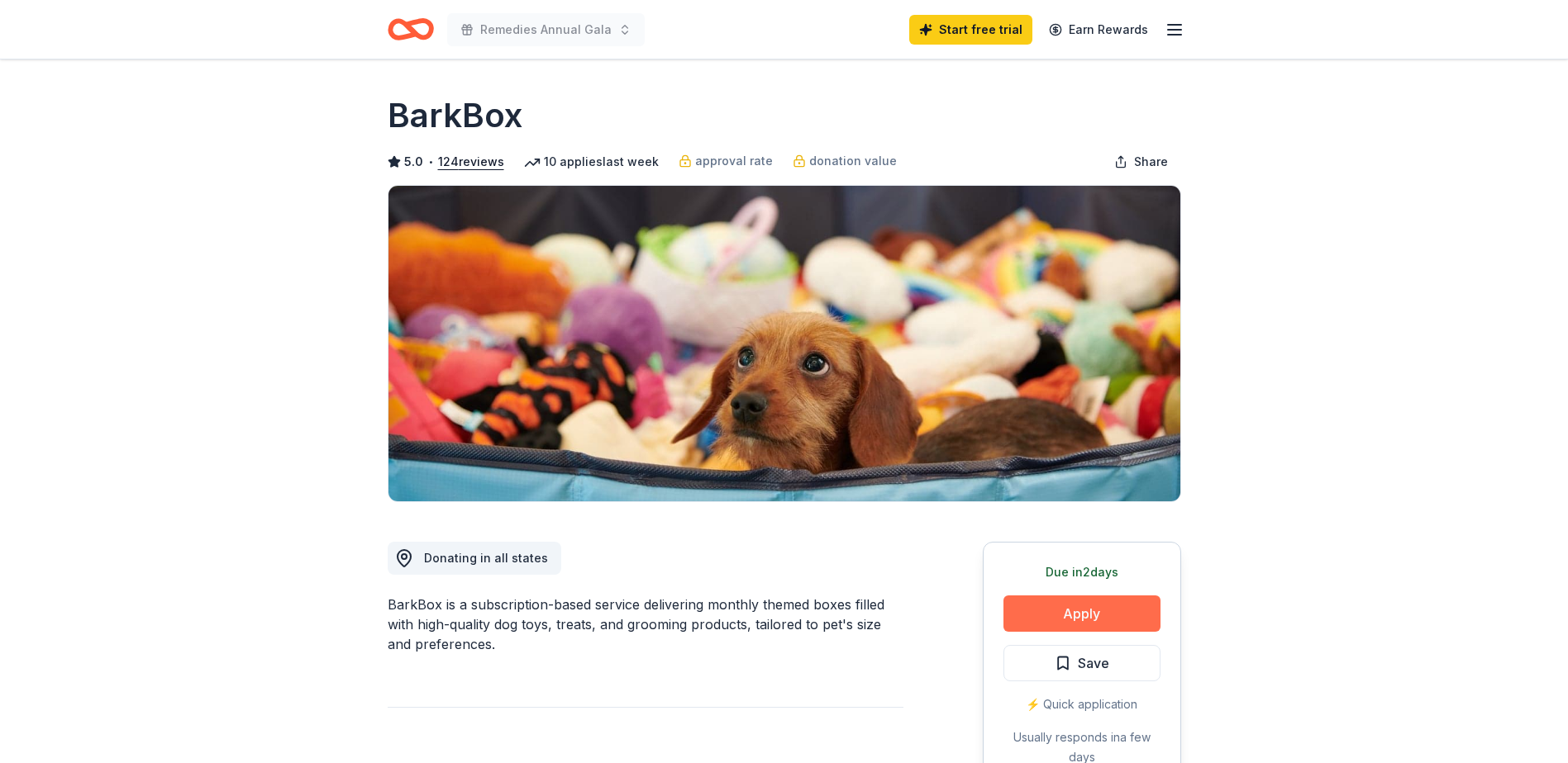
click at [1072, 612] on button "Apply" at bounding box center [1082, 613] width 157 height 37
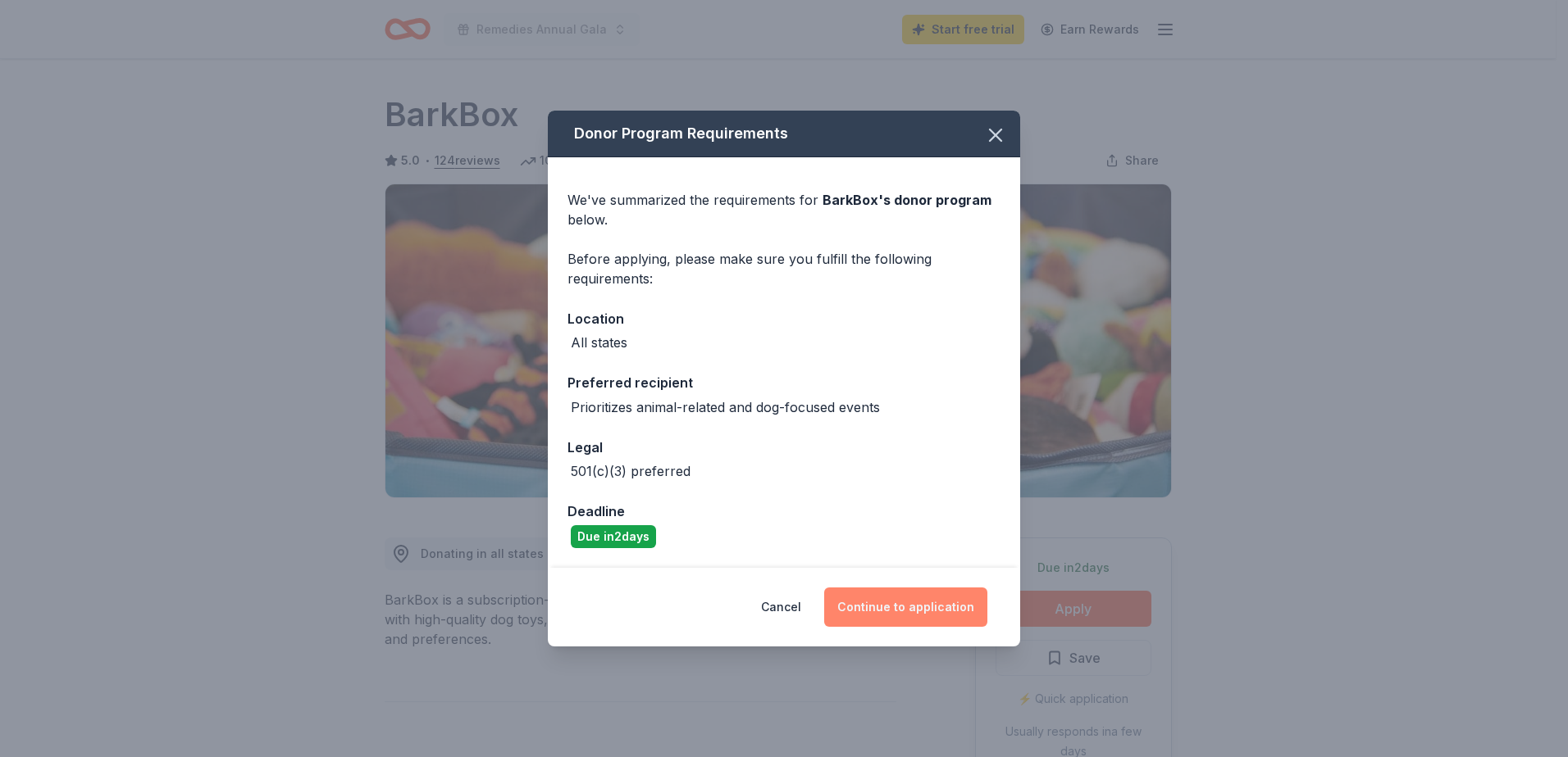
click at [878, 616] on button "Continue to application" at bounding box center [905, 607] width 163 height 39
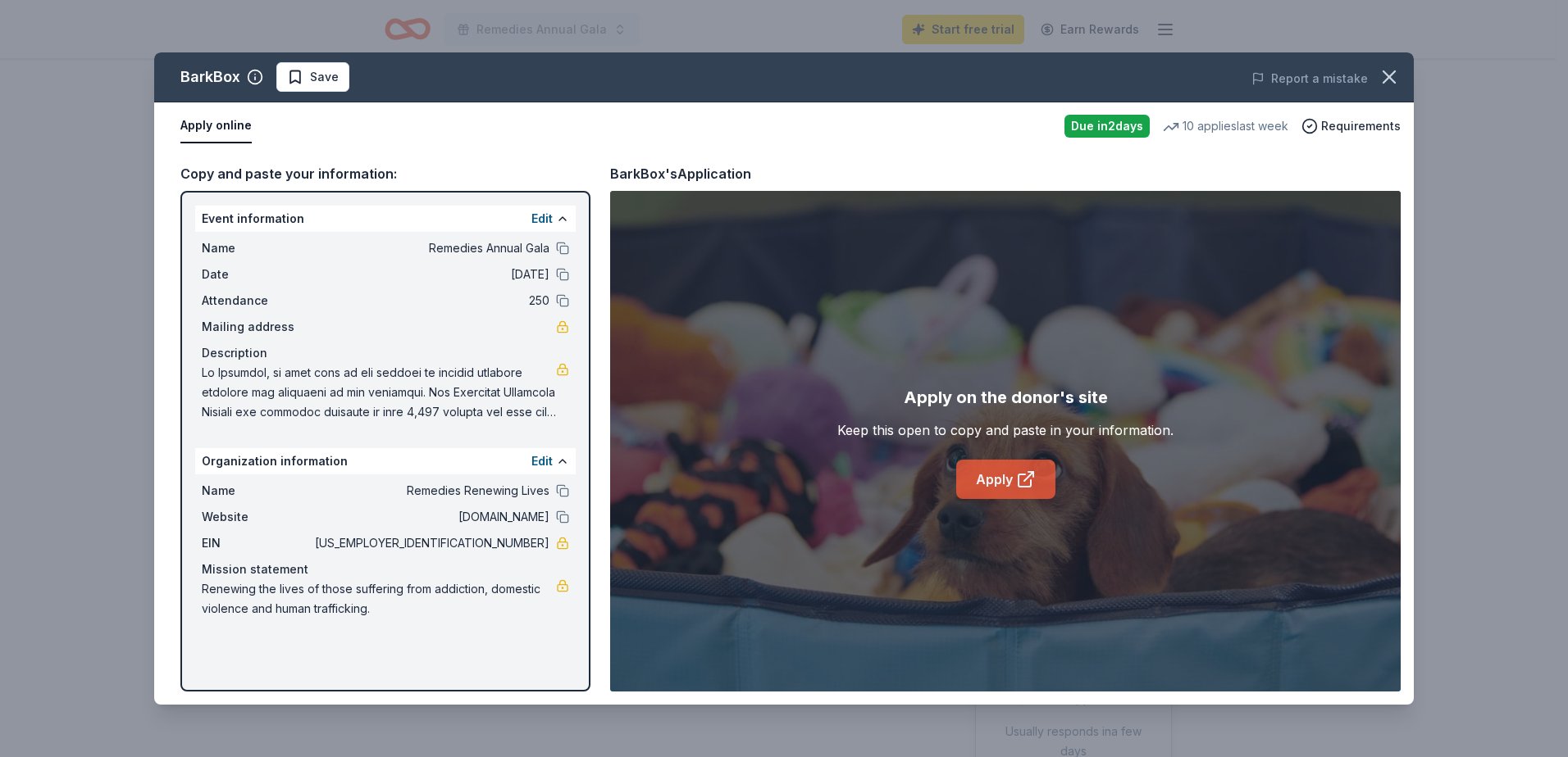
click at [1013, 488] on link "Apply" at bounding box center [1006, 479] width 99 height 39
drag, startPoint x: 549, startPoint y: 539, endPoint x: 483, endPoint y: 540, distance: 66.0
click at [483, 540] on span "36-2464898" at bounding box center [430, 543] width 238 height 19
drag, startPoint x: 482, startPoint y: 542, endPoint x: 550, endPoint y: 550, distance: 68.5
click at [550, 550] on div "EIN 36-2464898" at bounding box center [385, 543] width 367 height 19
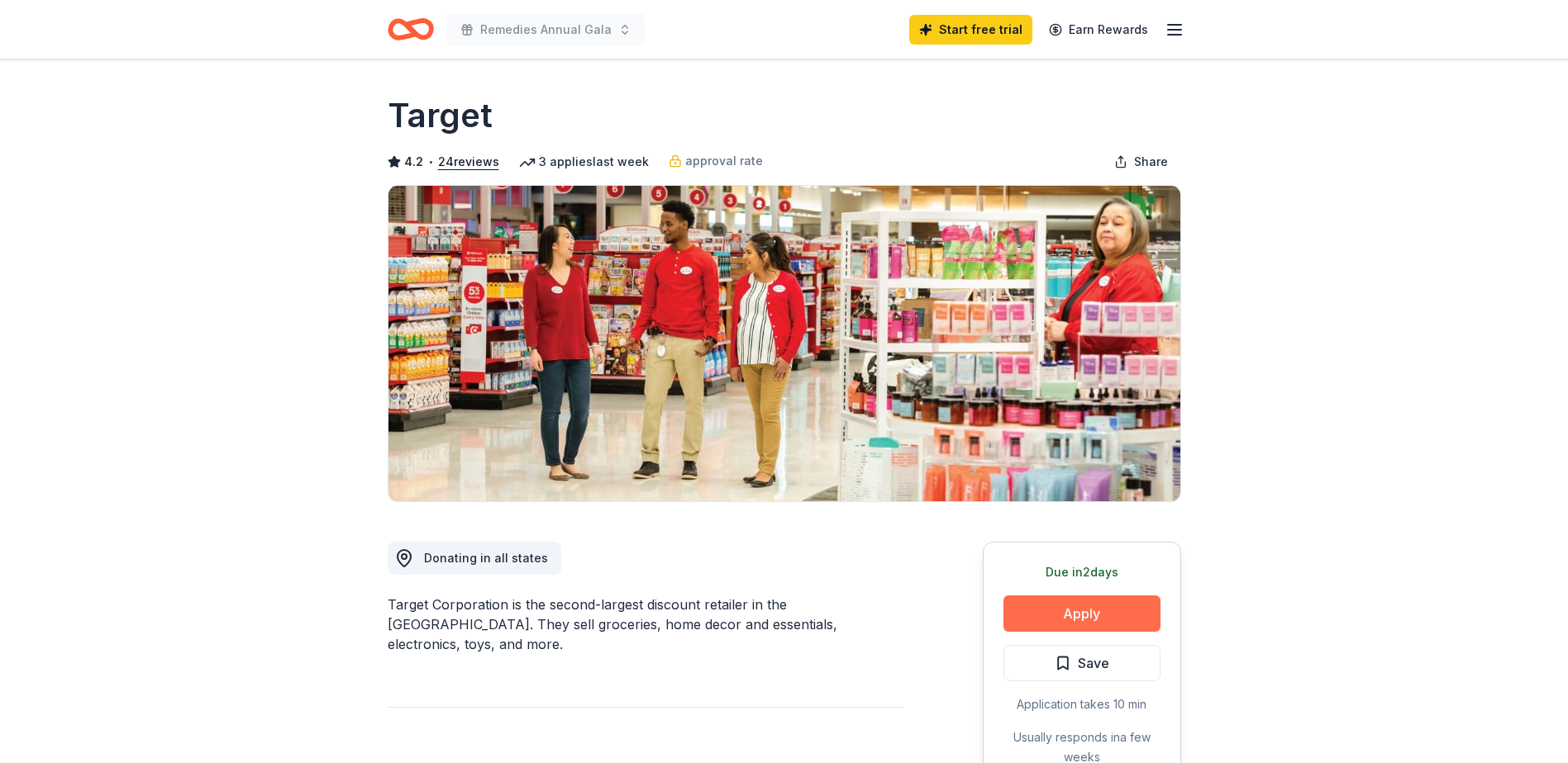
click at [1038, 602] on button "Apply" at bounding box center [1082, 613] width 157 height 37
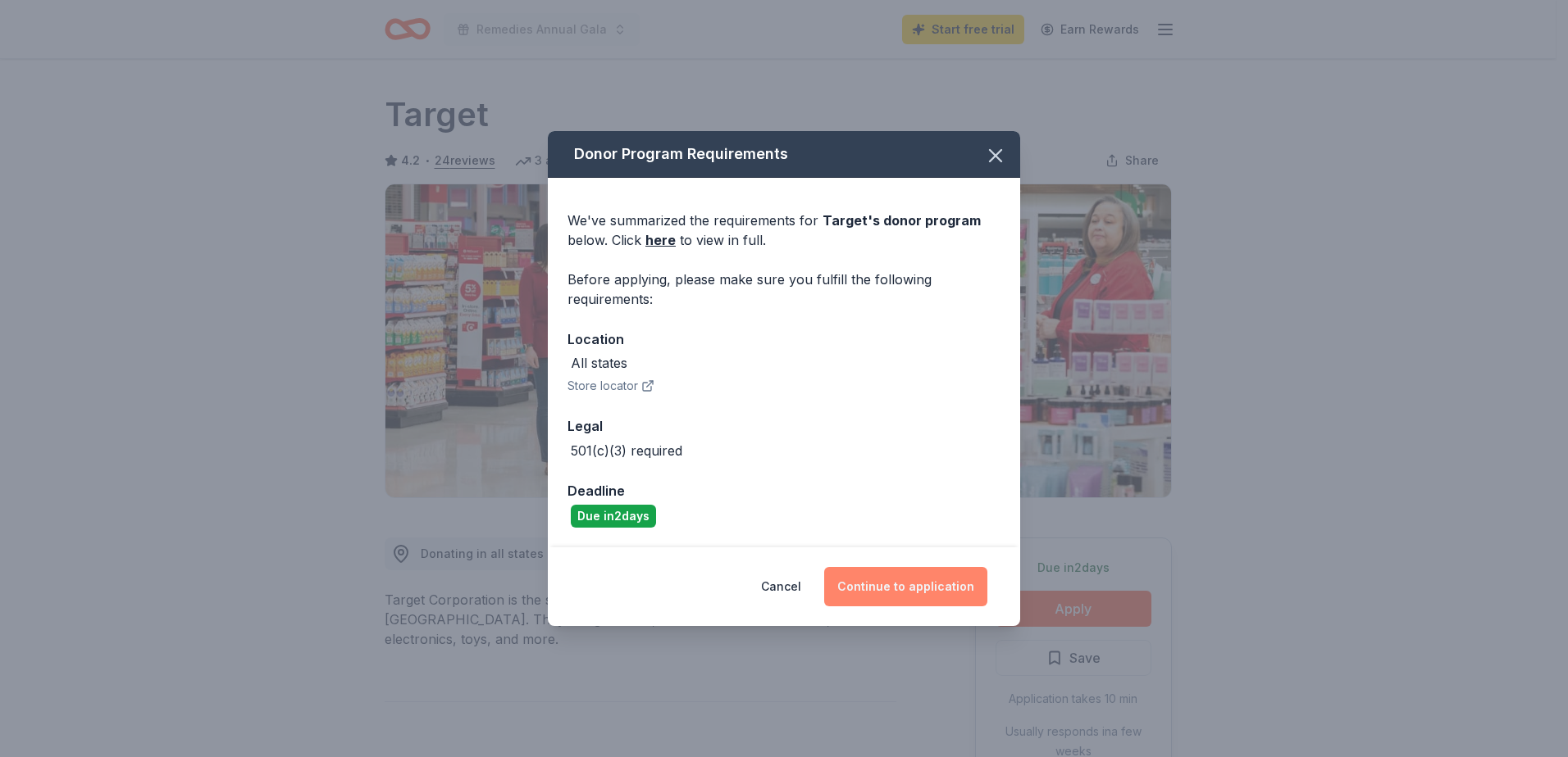
click at [856, 588] on button "Continue to application" at bounding box center [905, 586] width 163 height 39
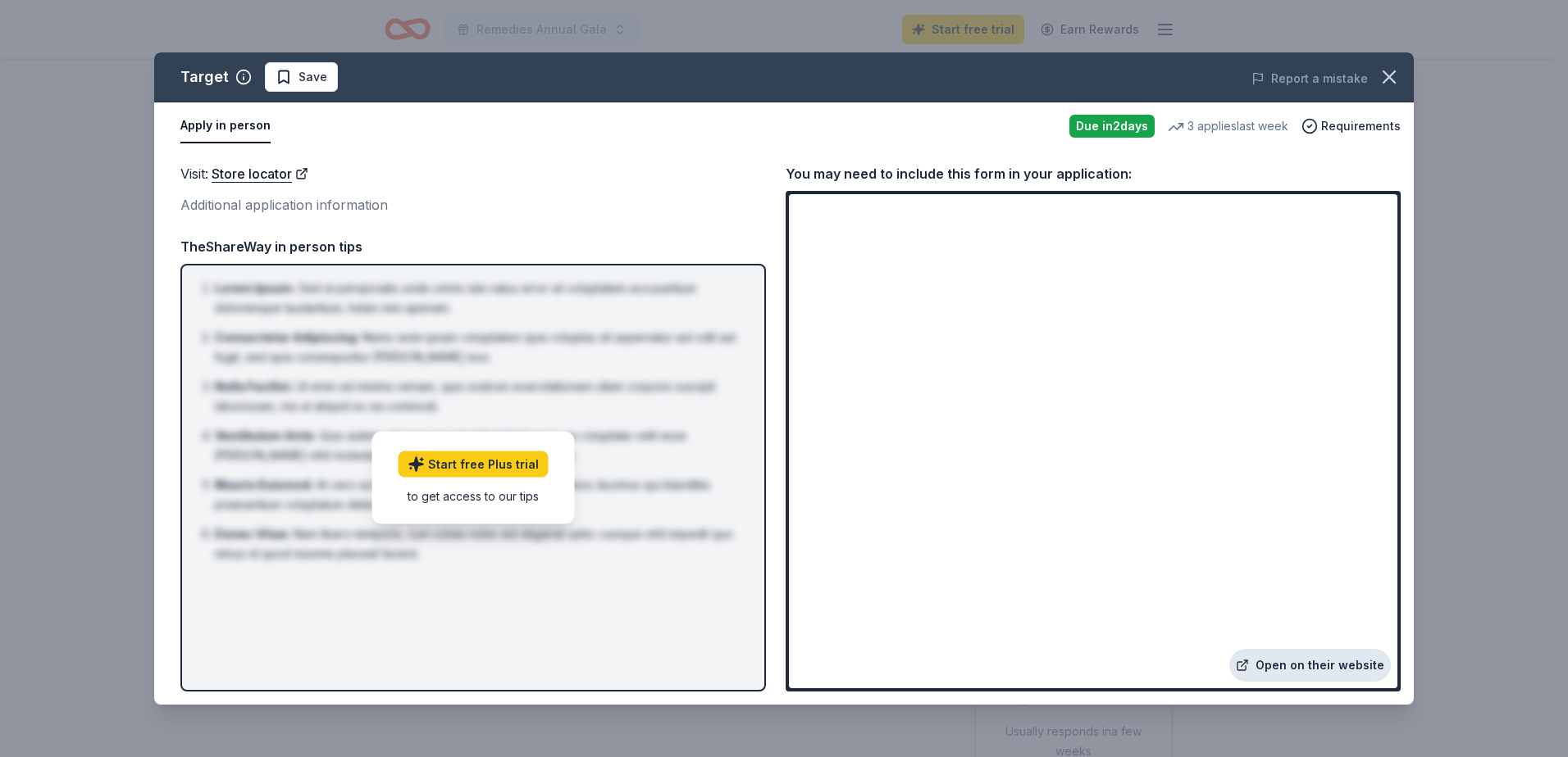
click at [1335, 664] on link "Open on their website" at bounding box center [1310, 665] width 162 height 33
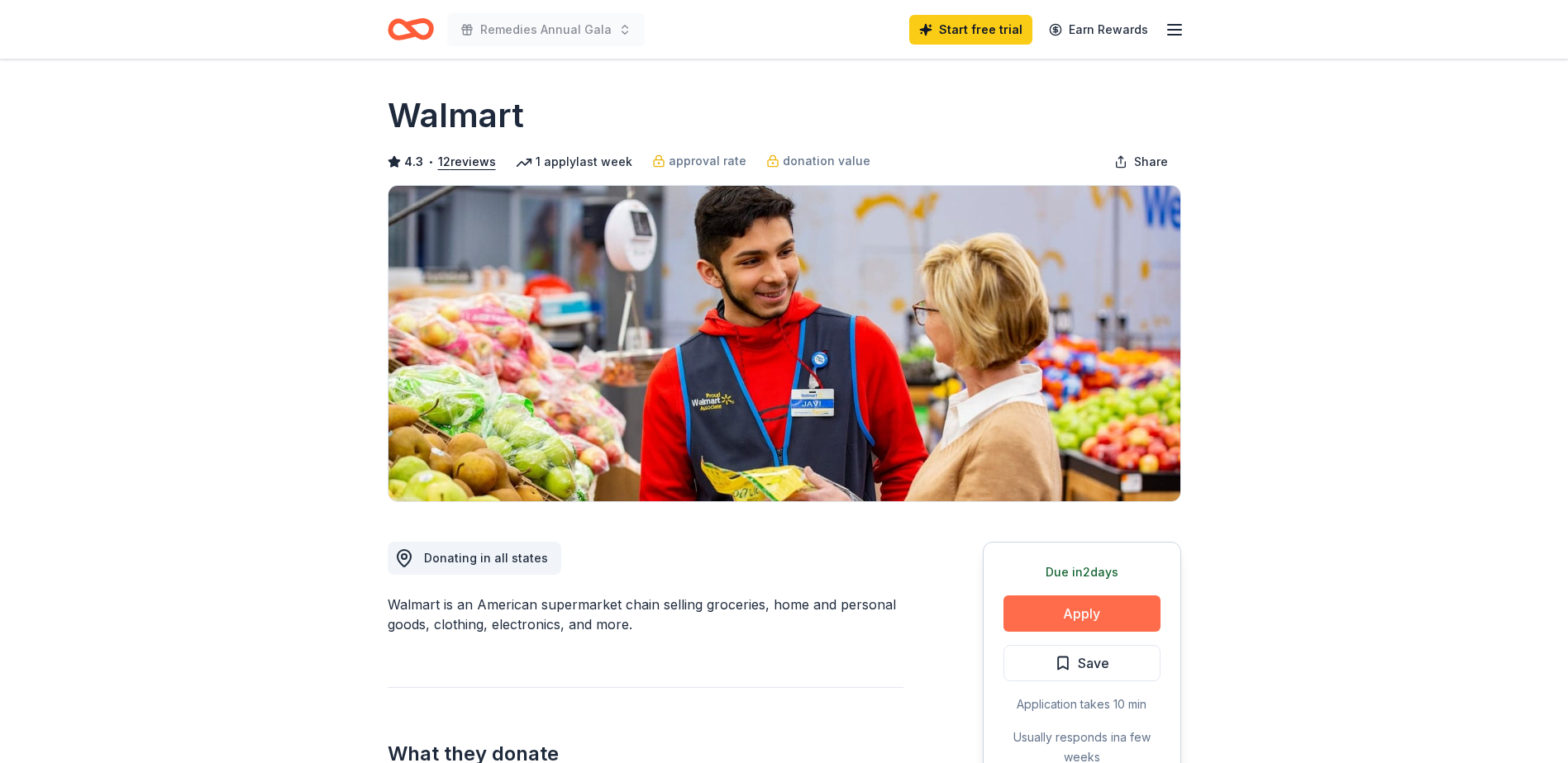
click at [1085, 603] on button "Apply" at bounding box center [1082, 613] width 157 height 37
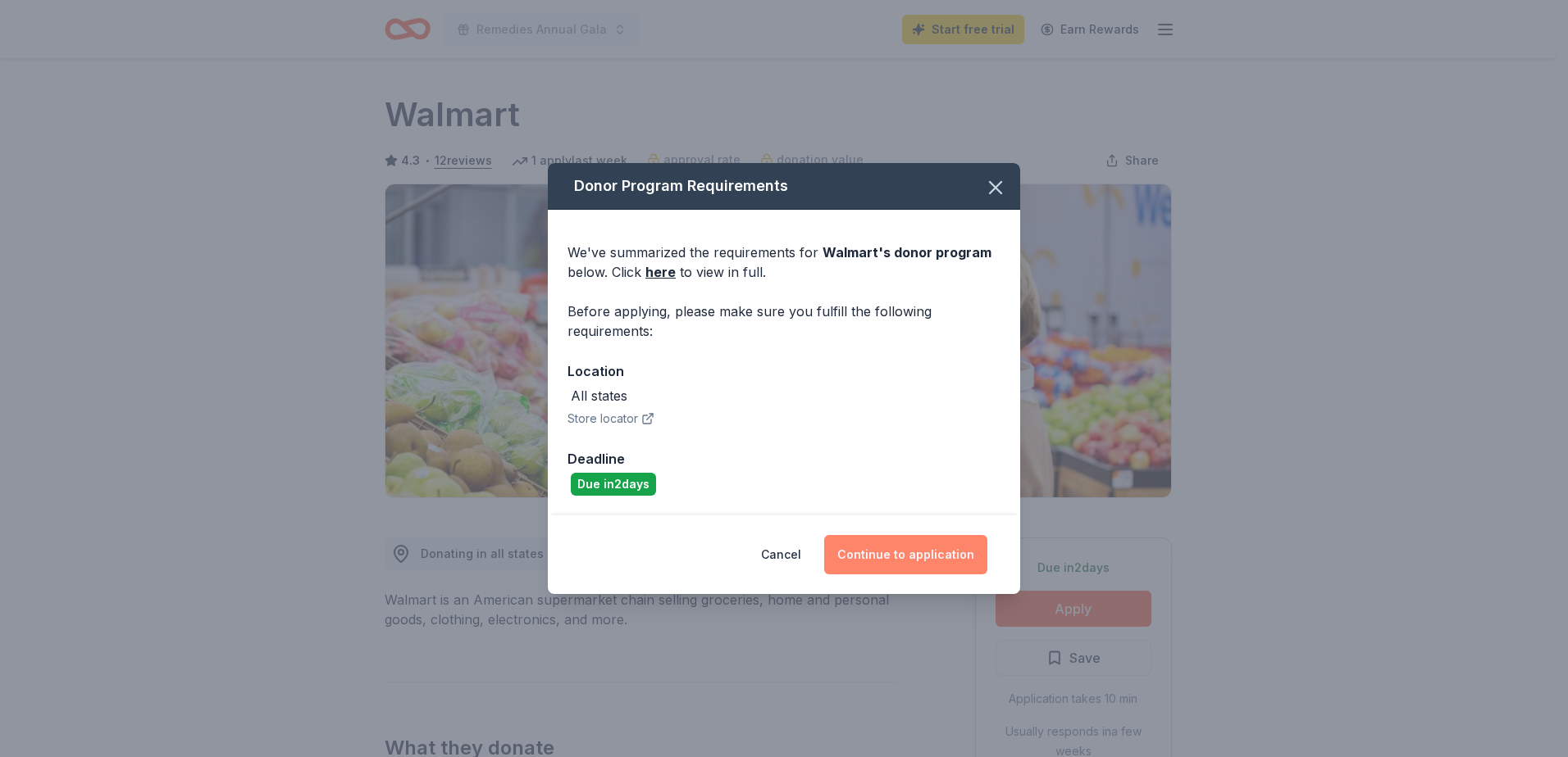
click at [925, 544] on button "Continue to application" at bounding box center [905, 554] width 163 height 39
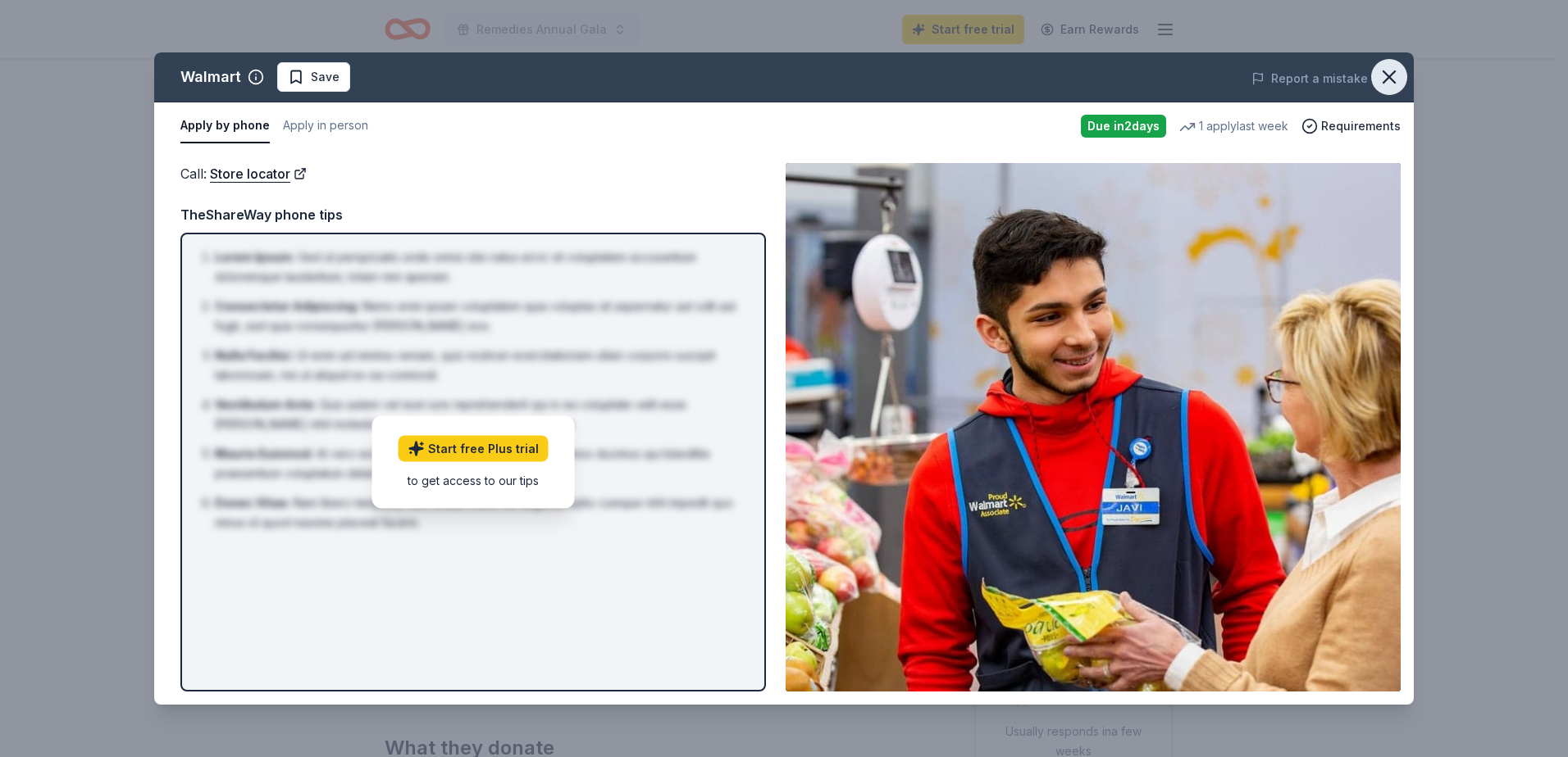
click at [1403, 72] on button "button" at bounding box center [1388, 77] width 36 height 36
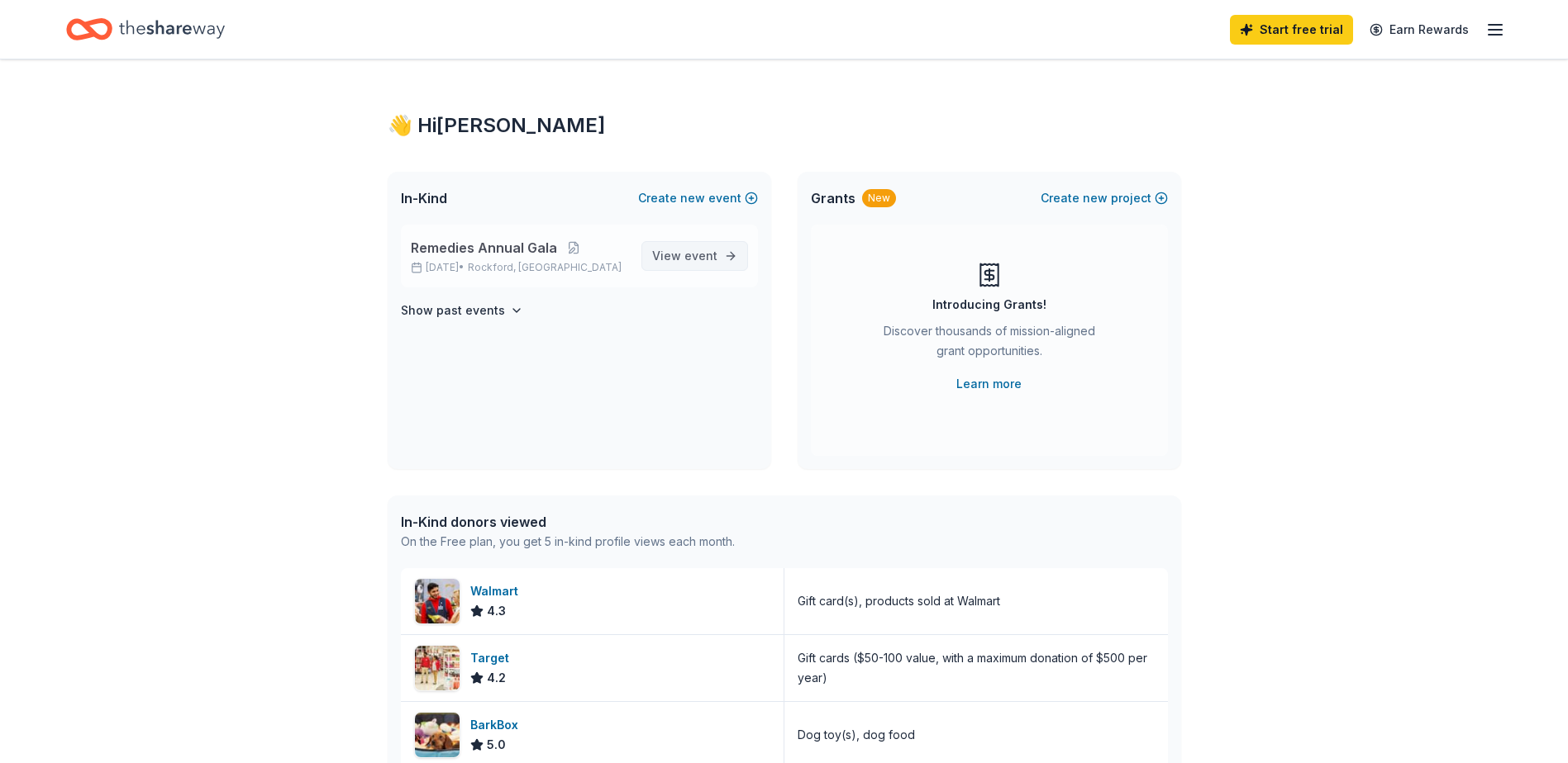
click at [703, 266] on link "View event" at bounding box center [695, 256] width 107 height 29
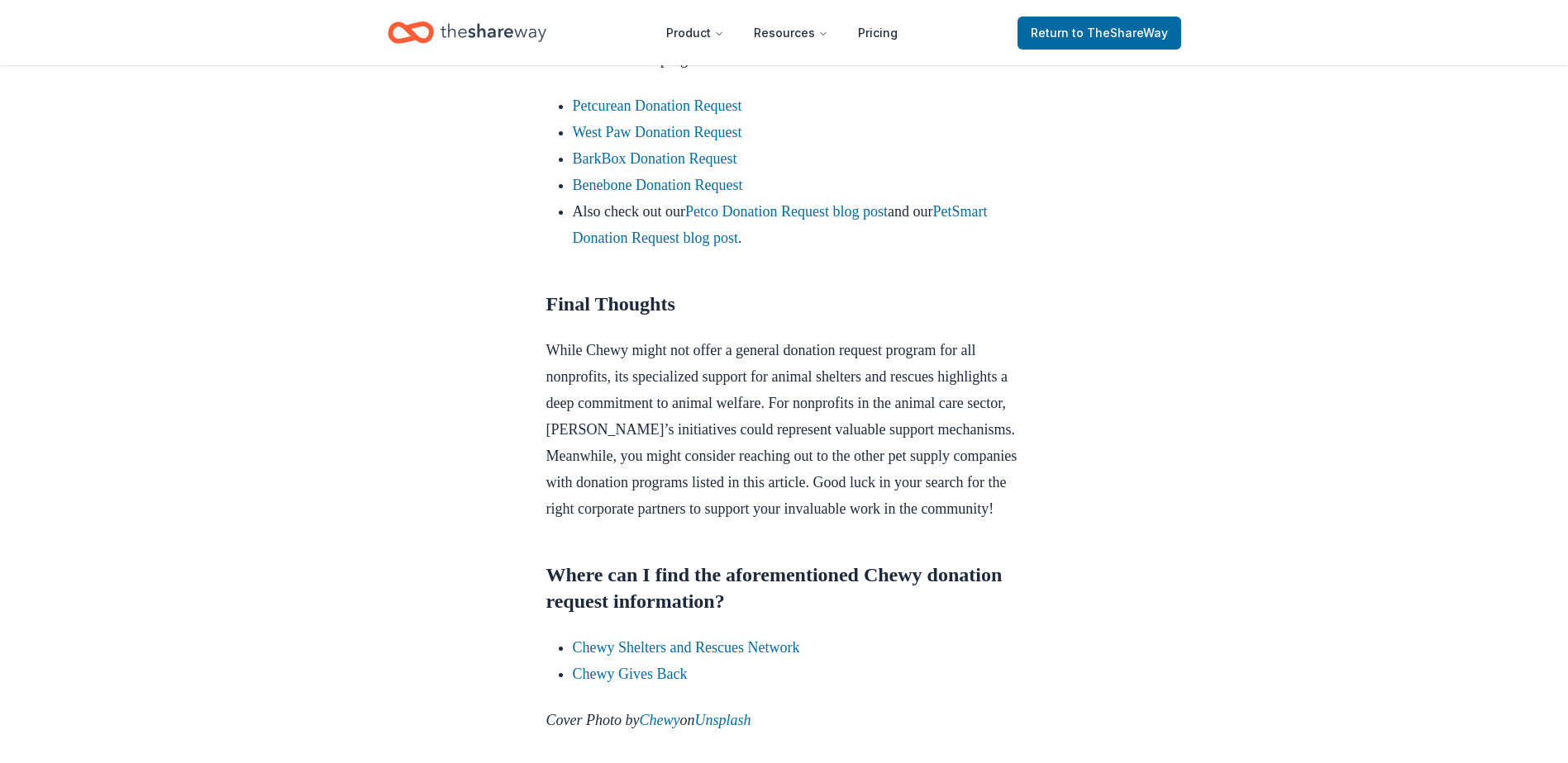
scroll to position [1652, 0]
click at [686, 168] on link "BarkBox Donation Request" at bounding box center [655, 160] width 164 height 17
